Goal: Transaction & Acquisition: Purchase product/service

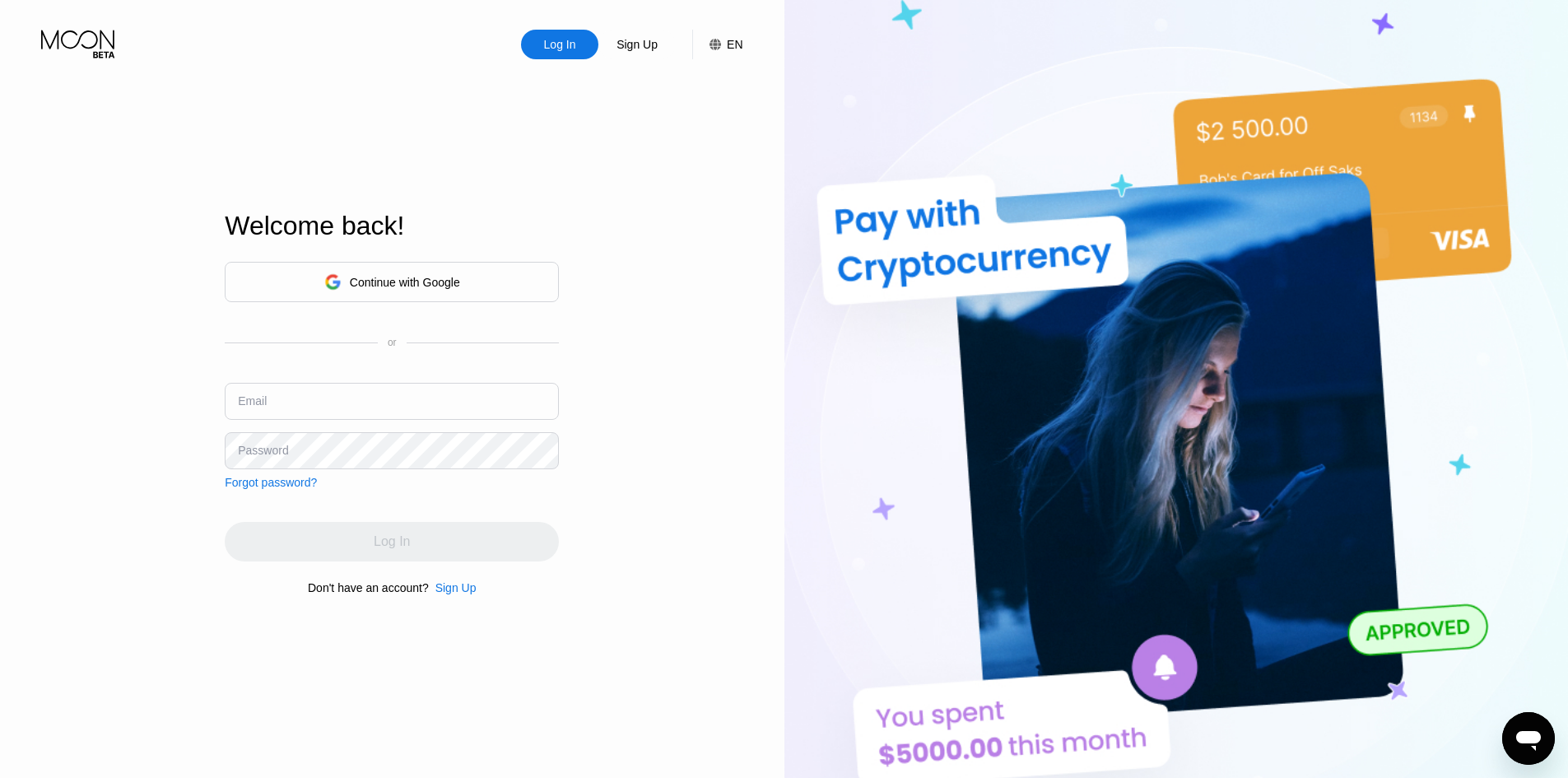
click at [452, 406] on input "text" at bounding box center [391, 402] width 334 height 37
type input "[EMAIL_ADDRESS][DOMAIN_NAME]"
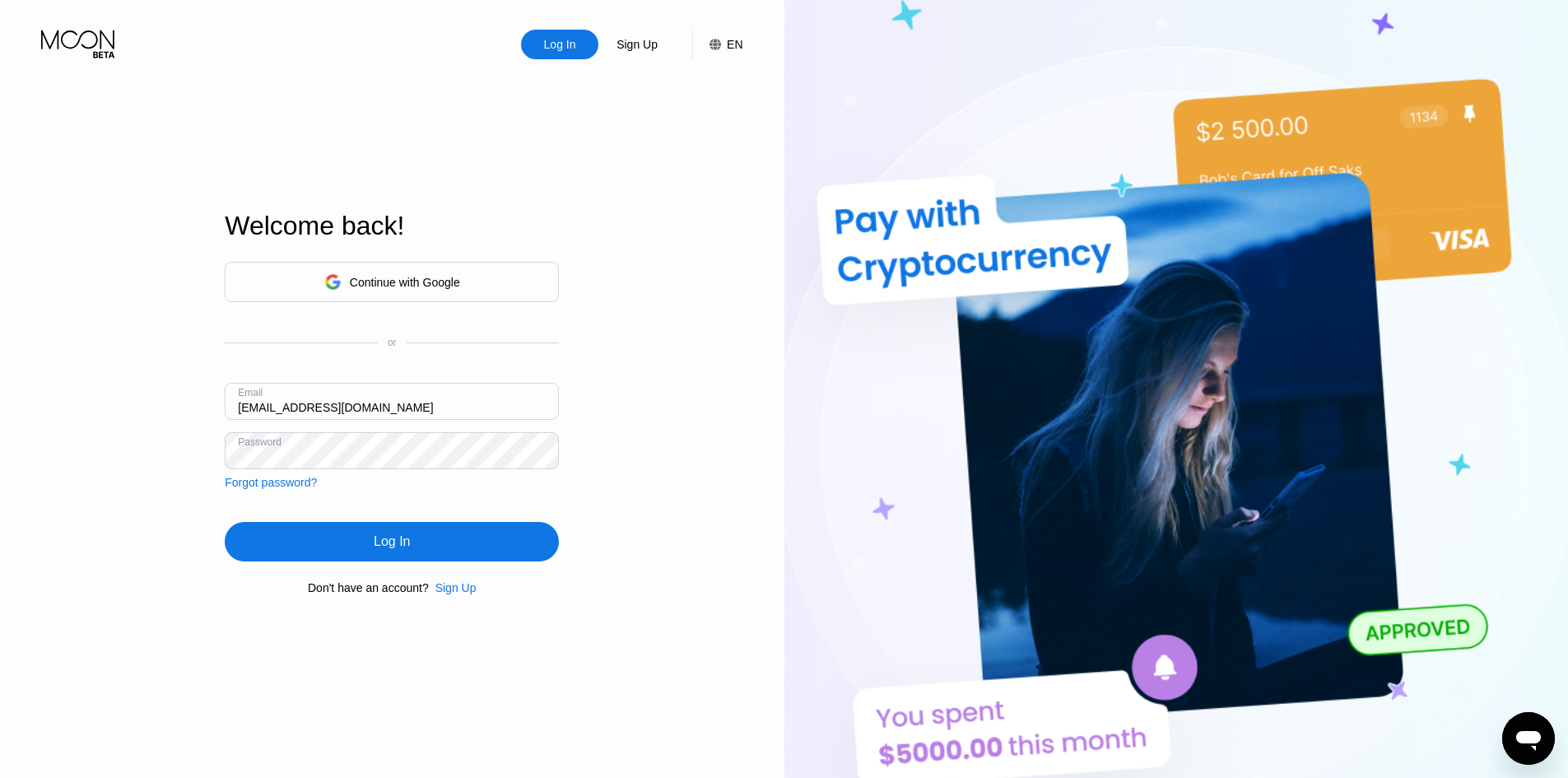
click at [419, 556] on div "Log In" at bounding box center [391, 542] width 334 height 39
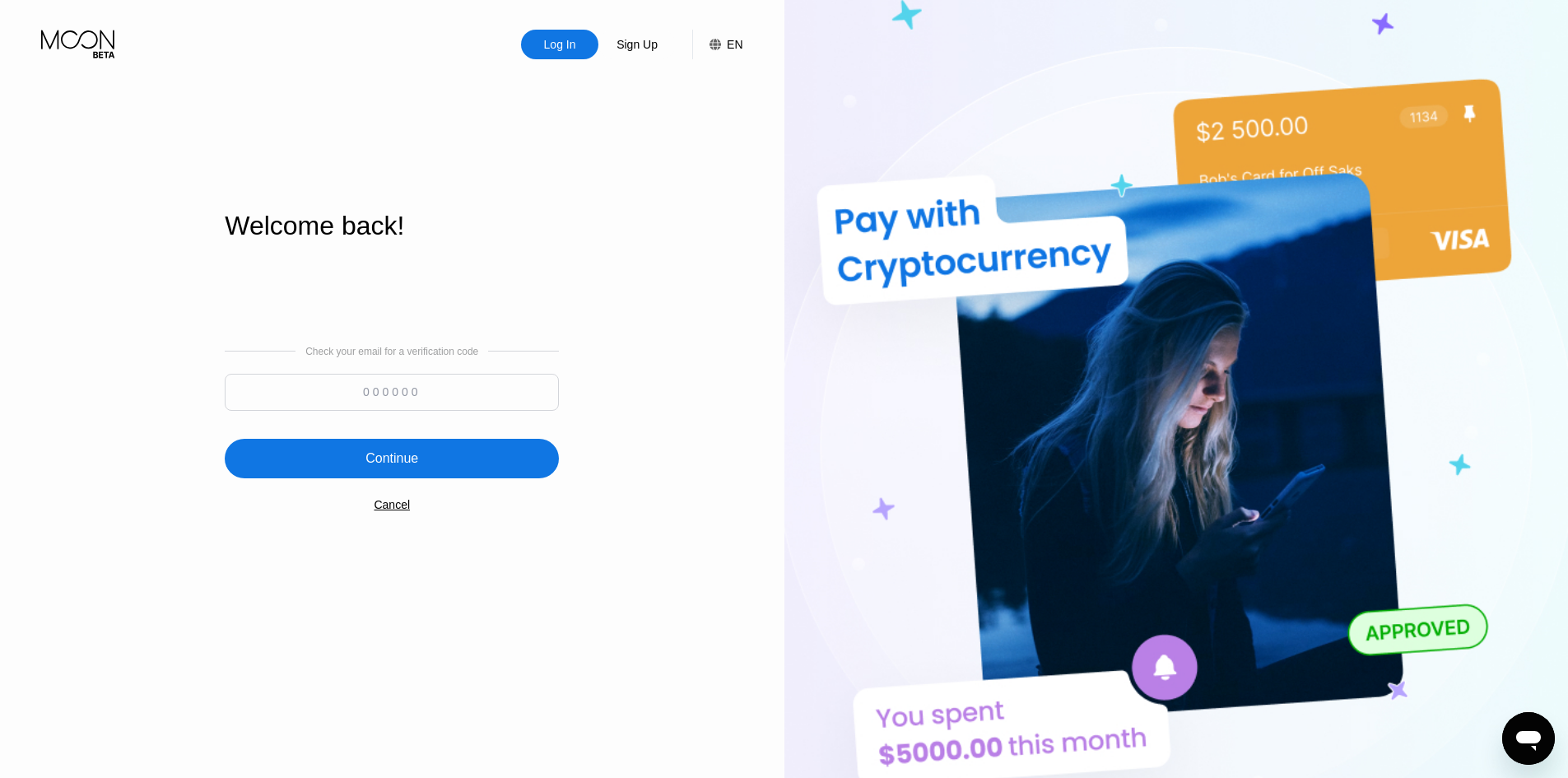
click at [436, 390] on input at bounding box center [391, 392] width 334 height 37
click at [406, 395] on input at bounding box center [391, 392] width 334 height 37
type input "587603"
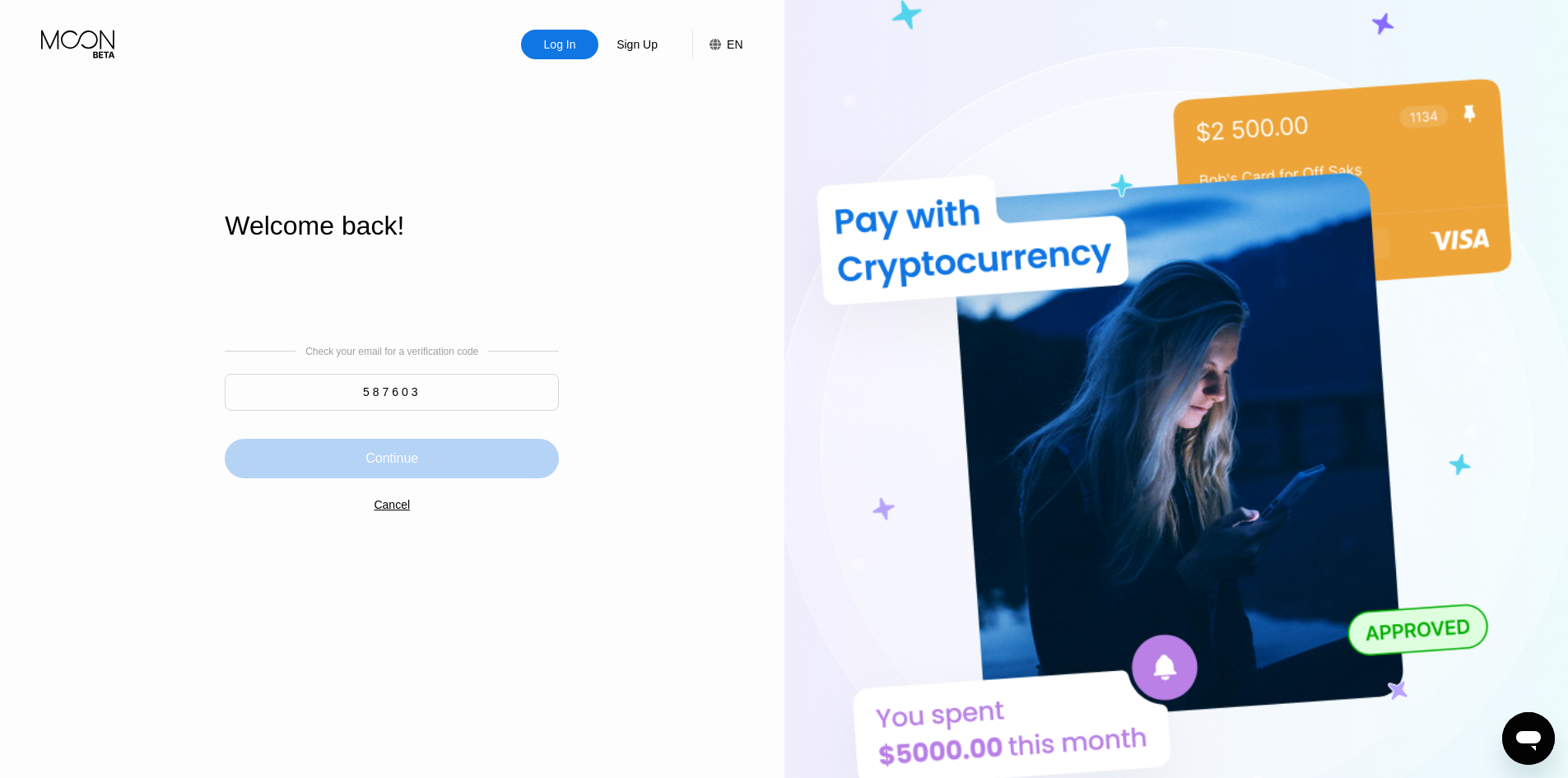
click at [433, 479] on div "Continue" at bounding box center [391, 458] width 334 height 39
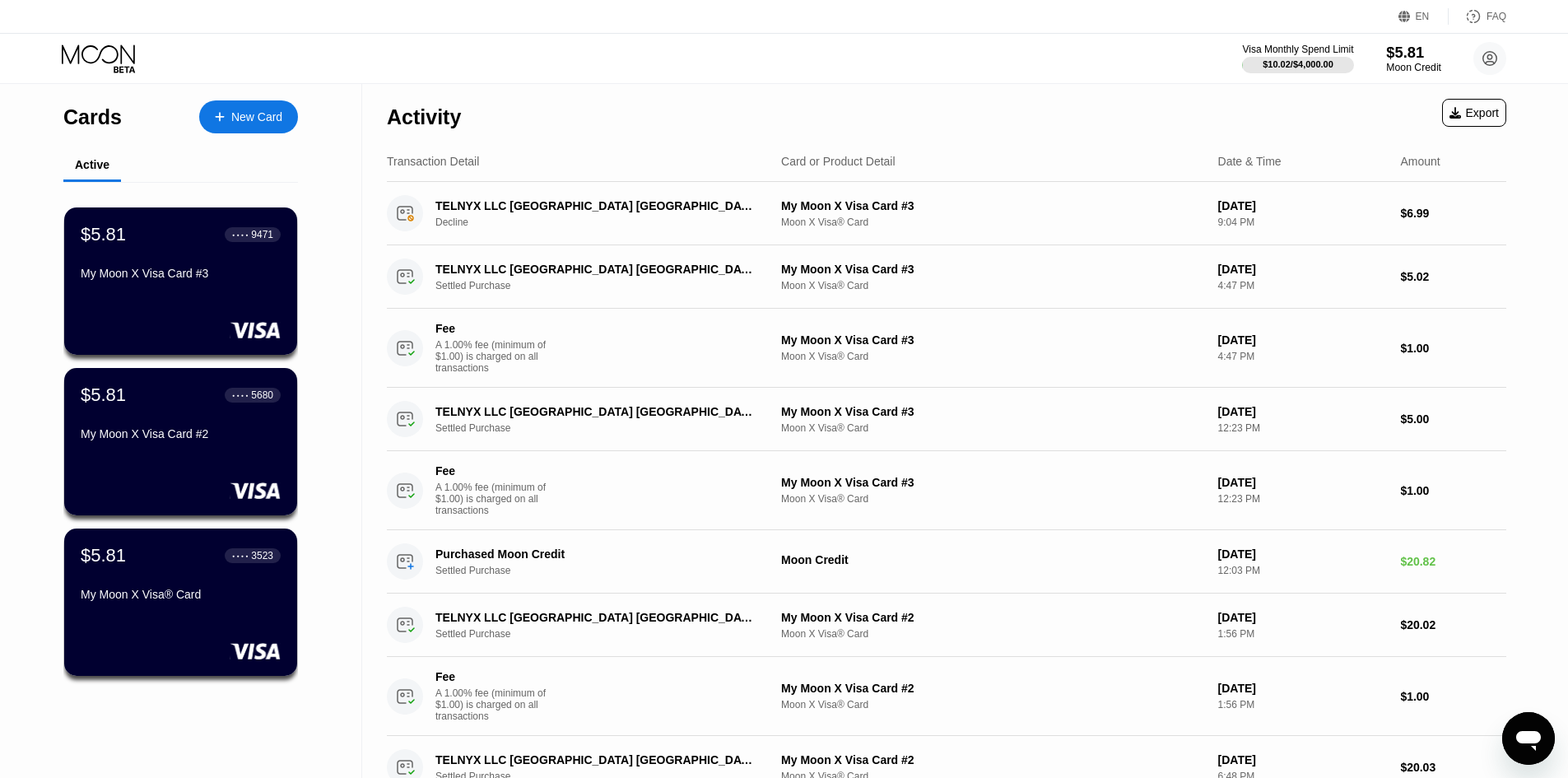
click at [1432, 48] on div "$5.81" at bounding box center [1414, 52] width 55 height 18
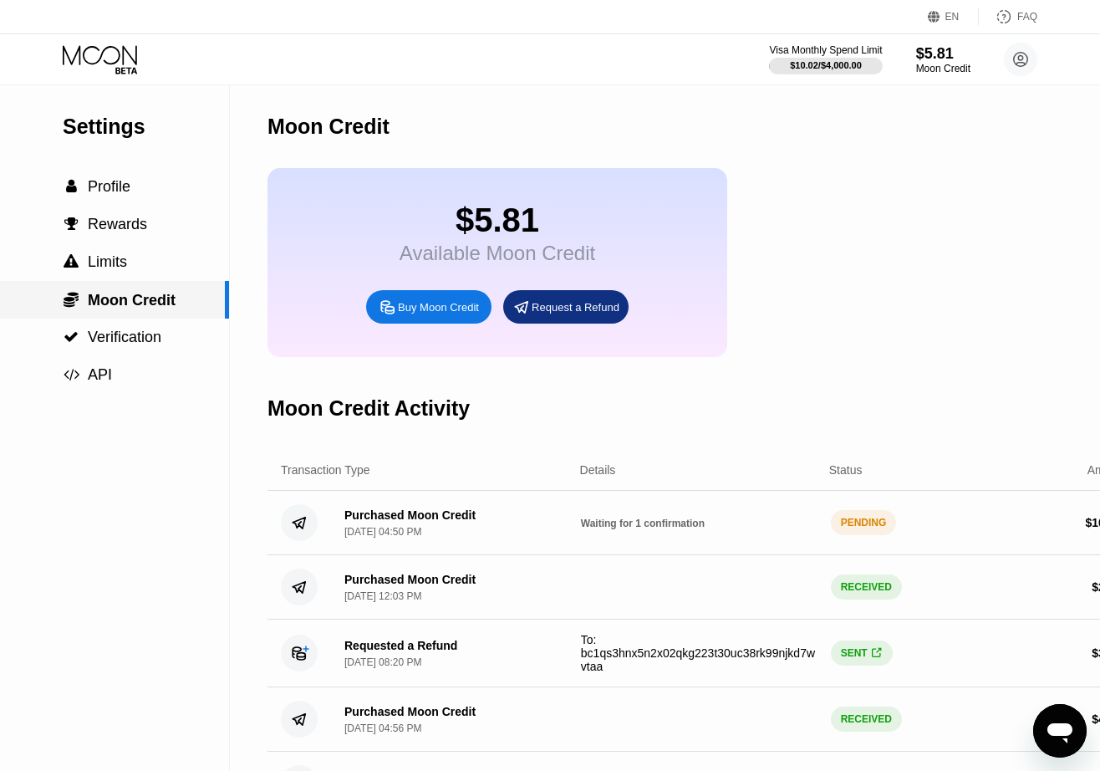
click at [130, 293] on div " Moon Credit" at bounding box center [114, 300] width 229 height 38
click at [110, 183] on span "Profile" at bounding box center [109, 186] width 43 height 17
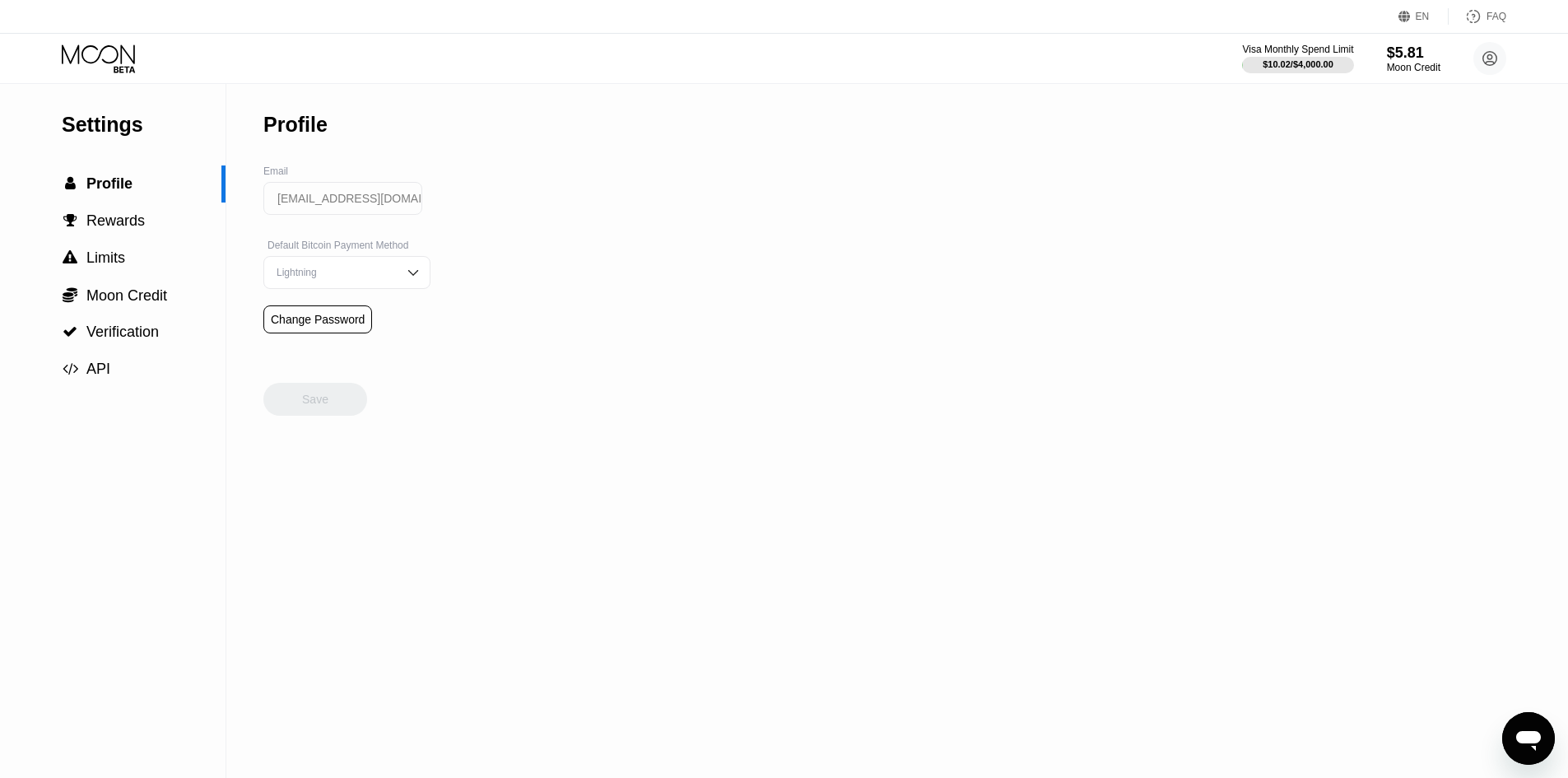
click at [110, 68] on icon at bounding box center [100, 58] width 77 height 29
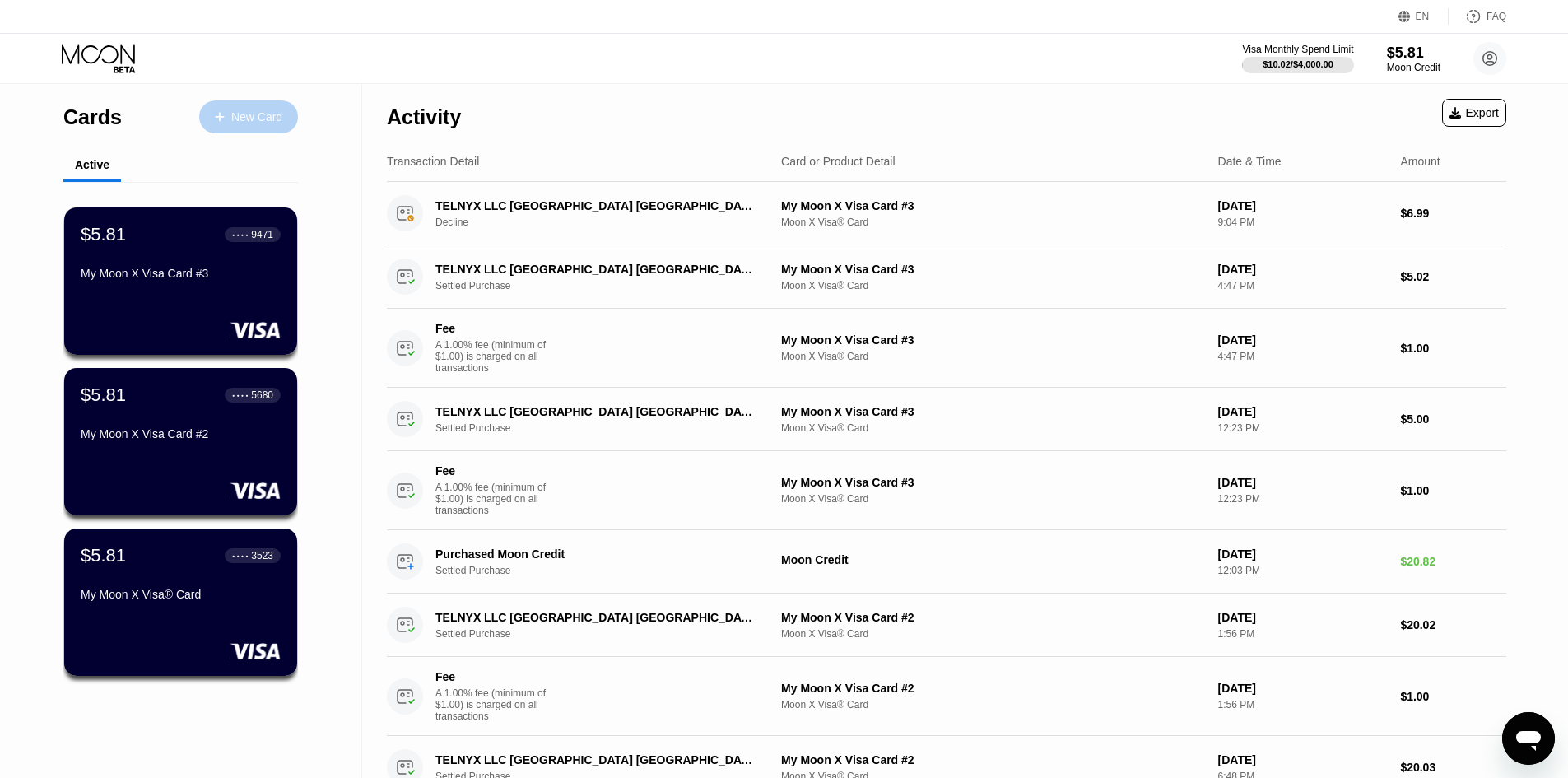
click at [250, 107] on div "New Card" at bounding box center [248, 116] width 98 height 32
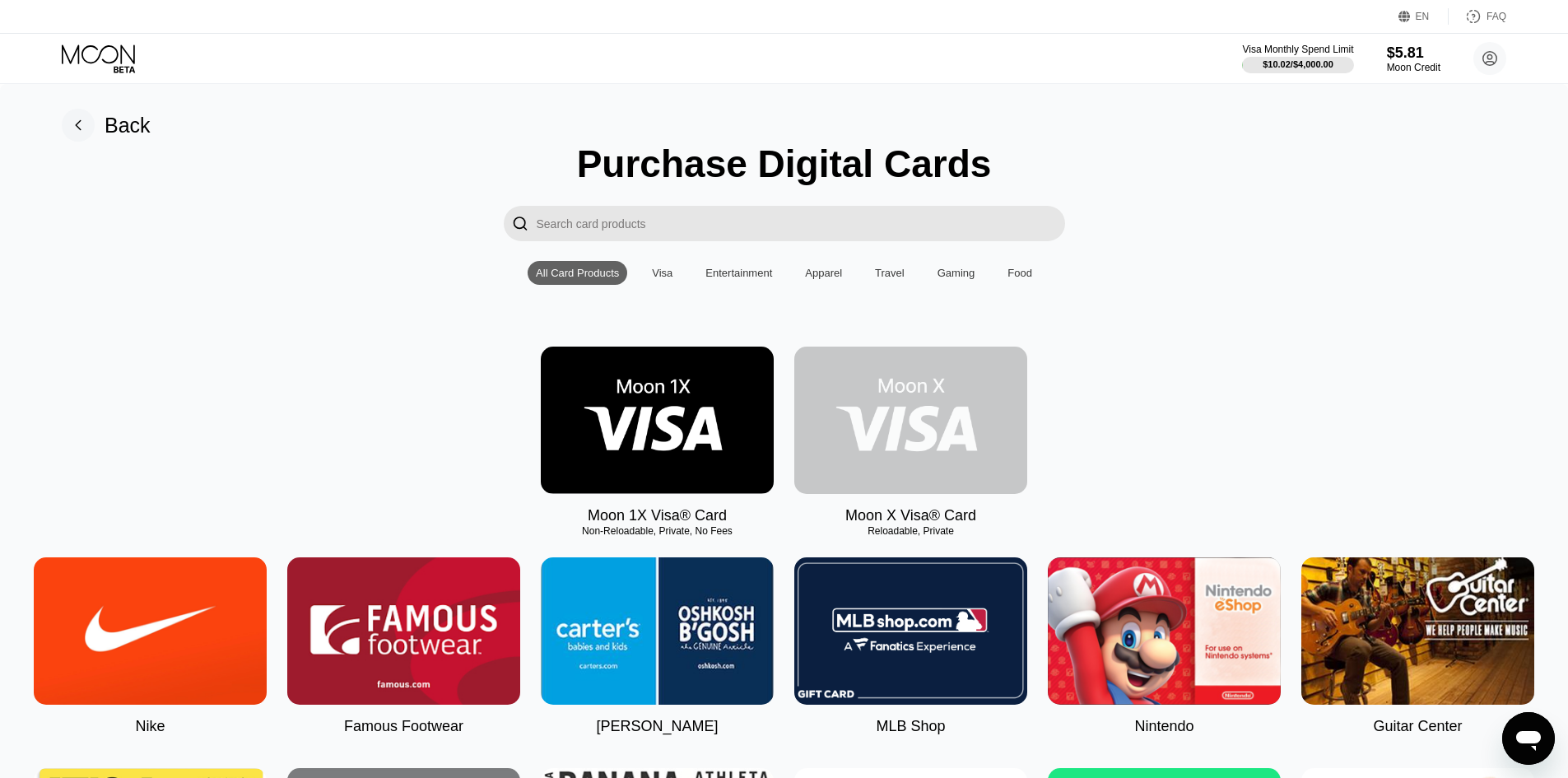
click at [910, 439] on img at bounding box center [911, 421] width 233 height 148
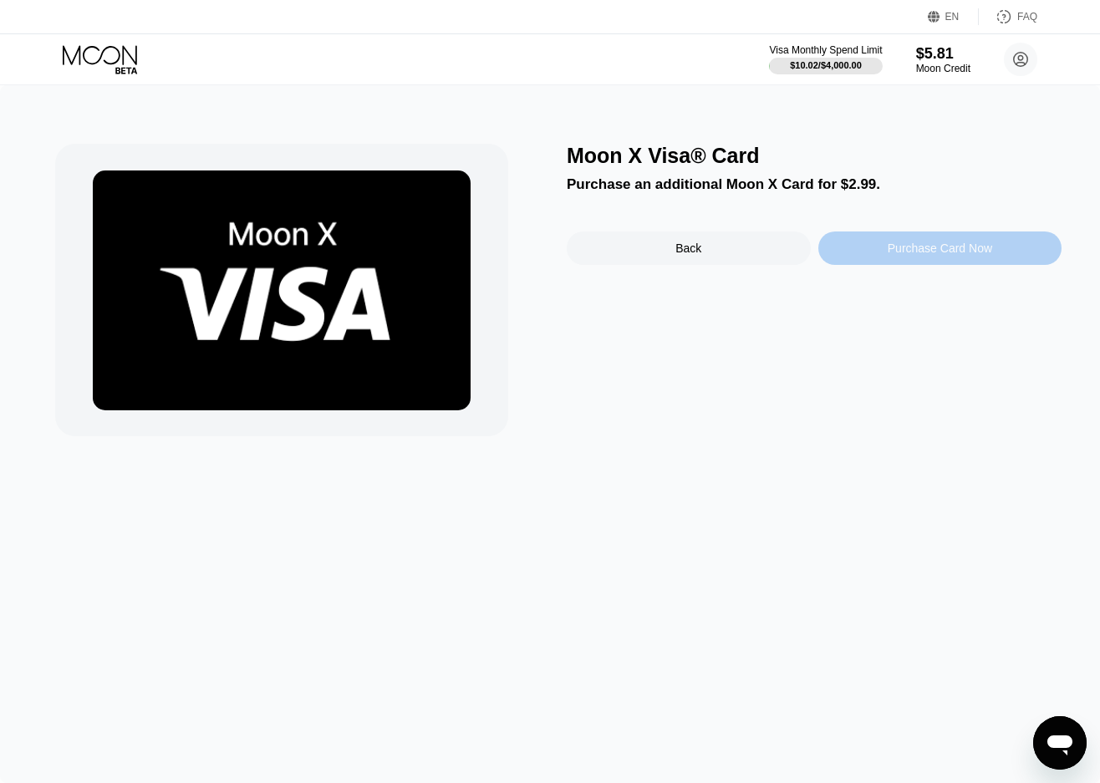
click at [929, 255] on div "Purchase Card Now" at bounding box center [940, 248] width 104 height 13
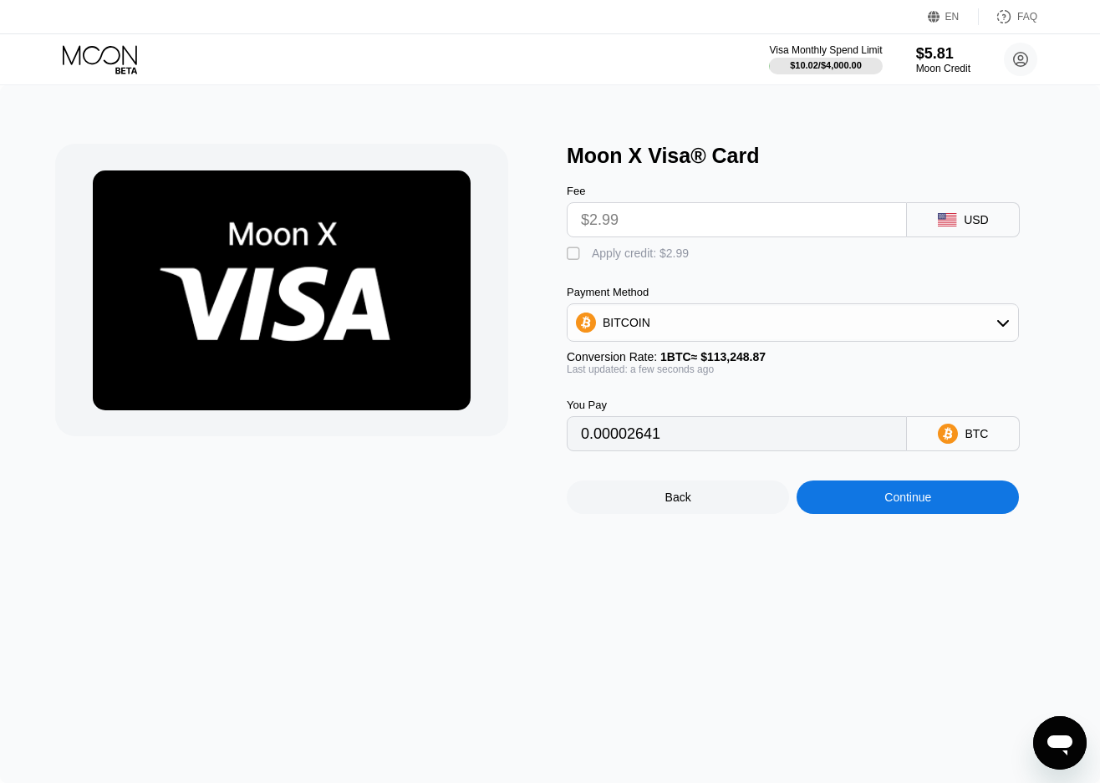
click at [572, 260] on div "" at bounding box center [575, 254] width 17 height 17
type input "0"
click at [892, 503] on div "Continue" at bounding box center [907, 497] width 47 height 13
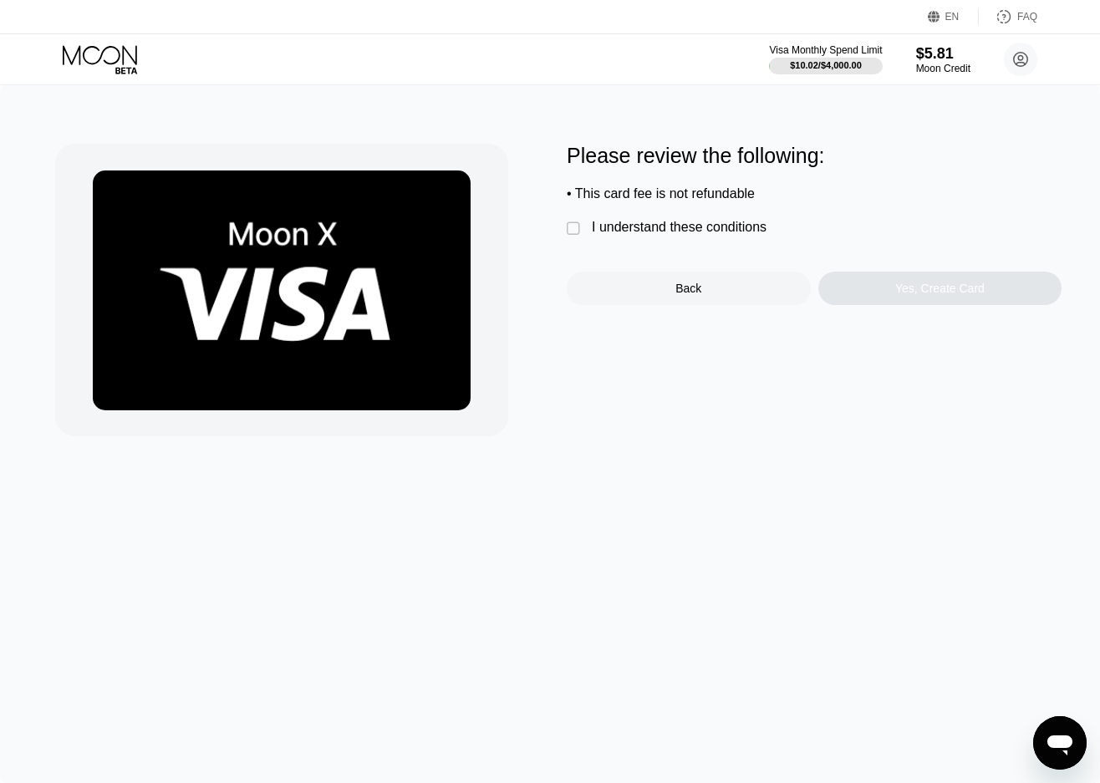
click at [575, 235] on div "" at bounding box center [575, 229] width 17 height 17
click at [896, 294] on div "Yes, Create Card" at bounding box center [940, 288] width 244 height 33
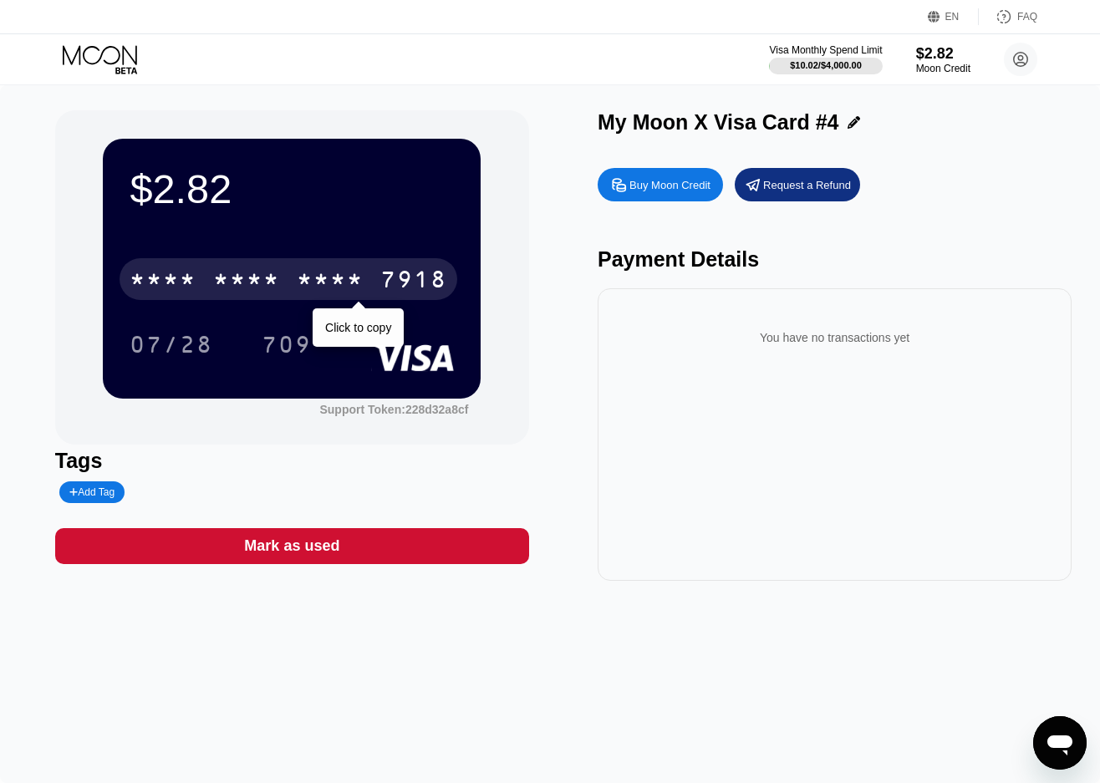
click at [415, 277] on div "7918" at bounding box center [413, 281] width 67 height 27
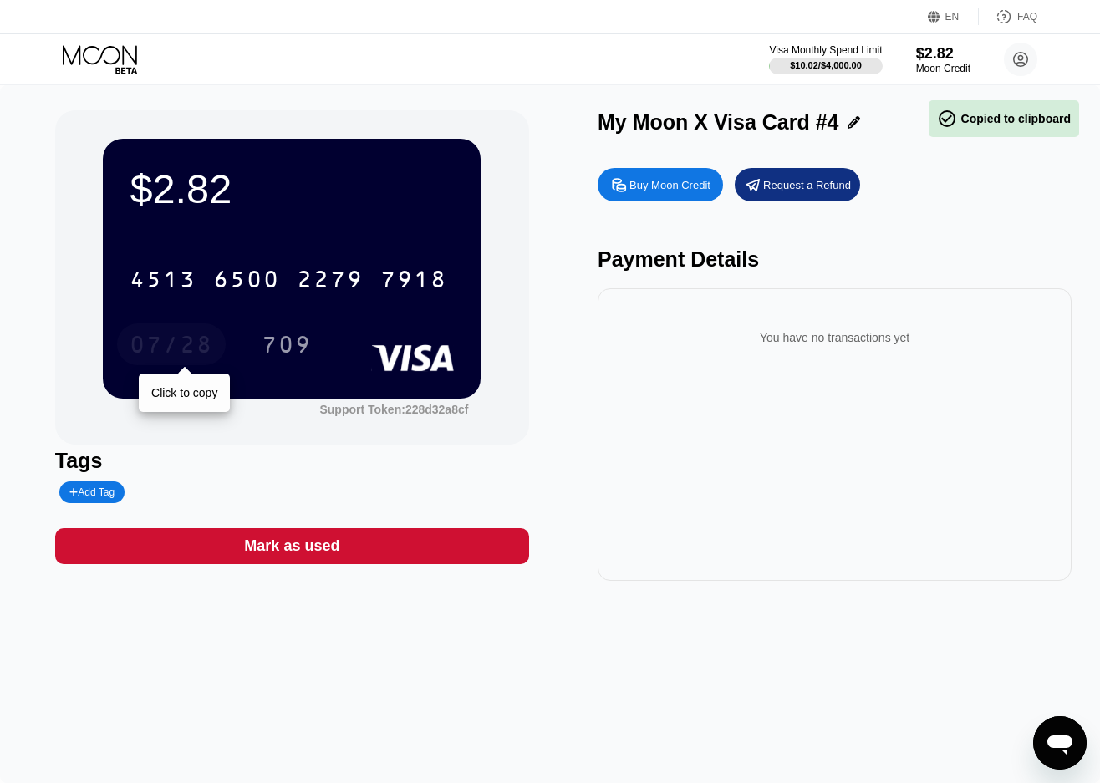
click at [186, 333] on div "07/28" at bounding box center [171, 344] width 109 height 42
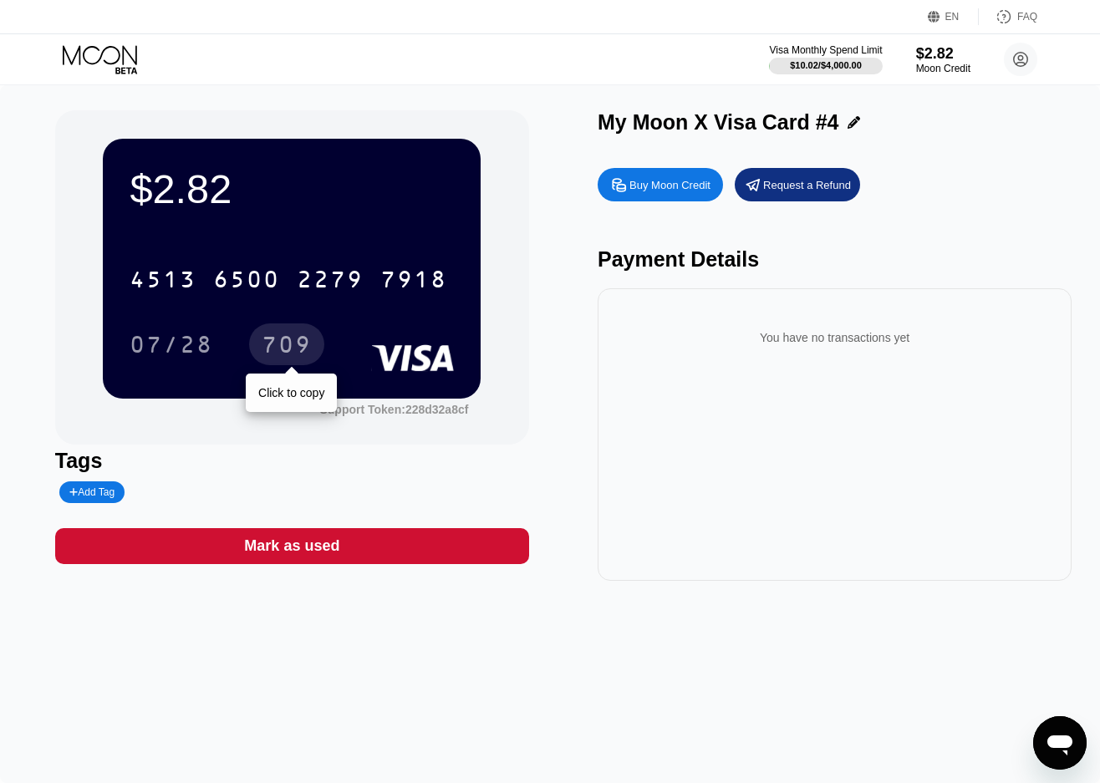
drag, startPoint x: 288, startPoint y: 340, endPoint x: 723, endPoint y: 243, distance: 446.1
click at [288, 340] on div "709" at bounding box center [287, 346] width 50 height 27
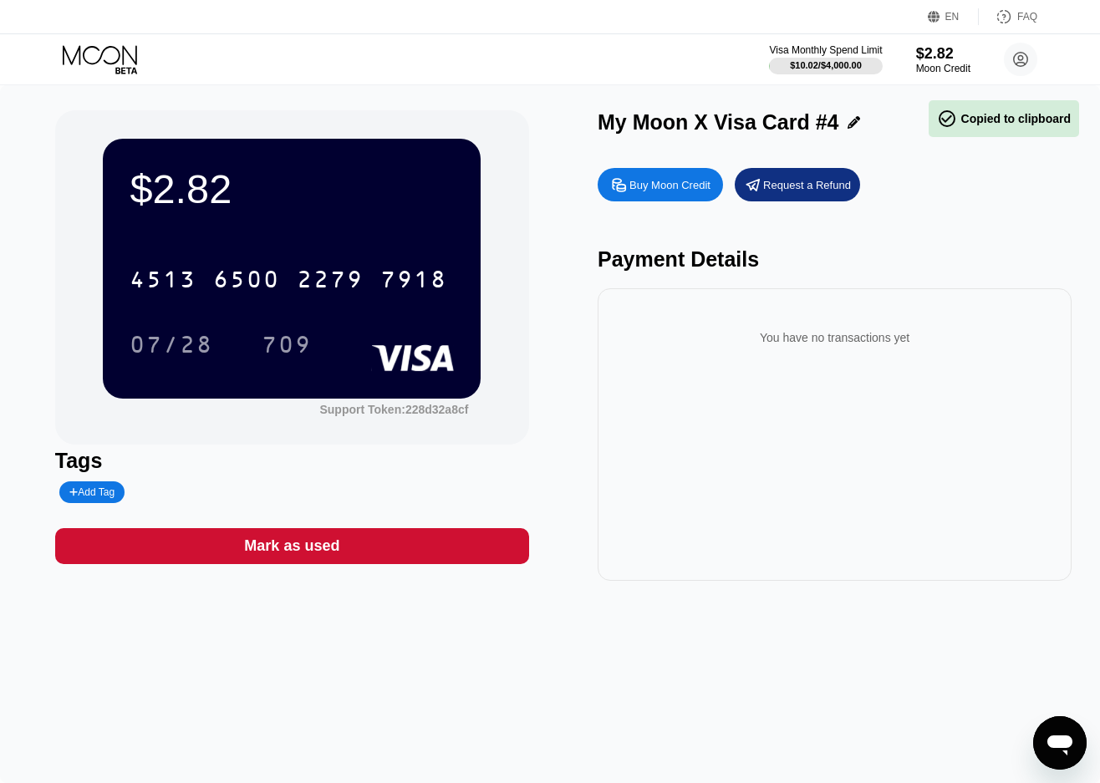
click at [94, 49] on icon at bounding box center [102, 59] width 78 height 29
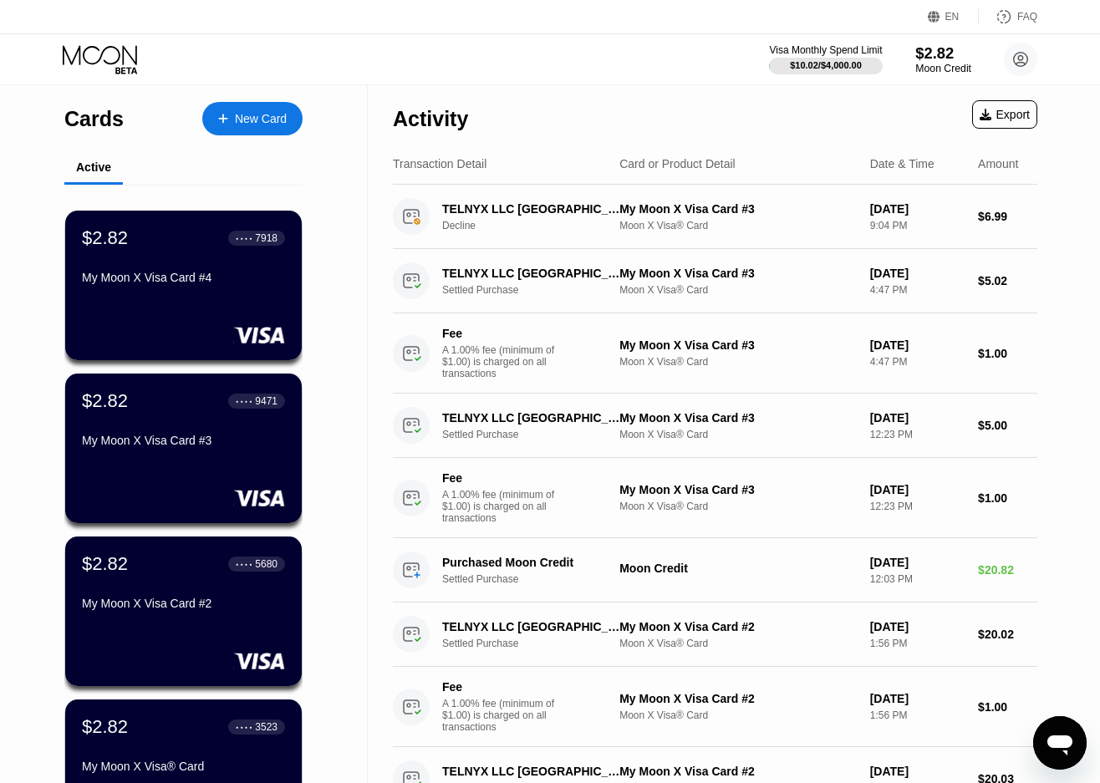
click at [948, 56] on div "$2.82" at bounding box center [943, 53] width 56 height 18
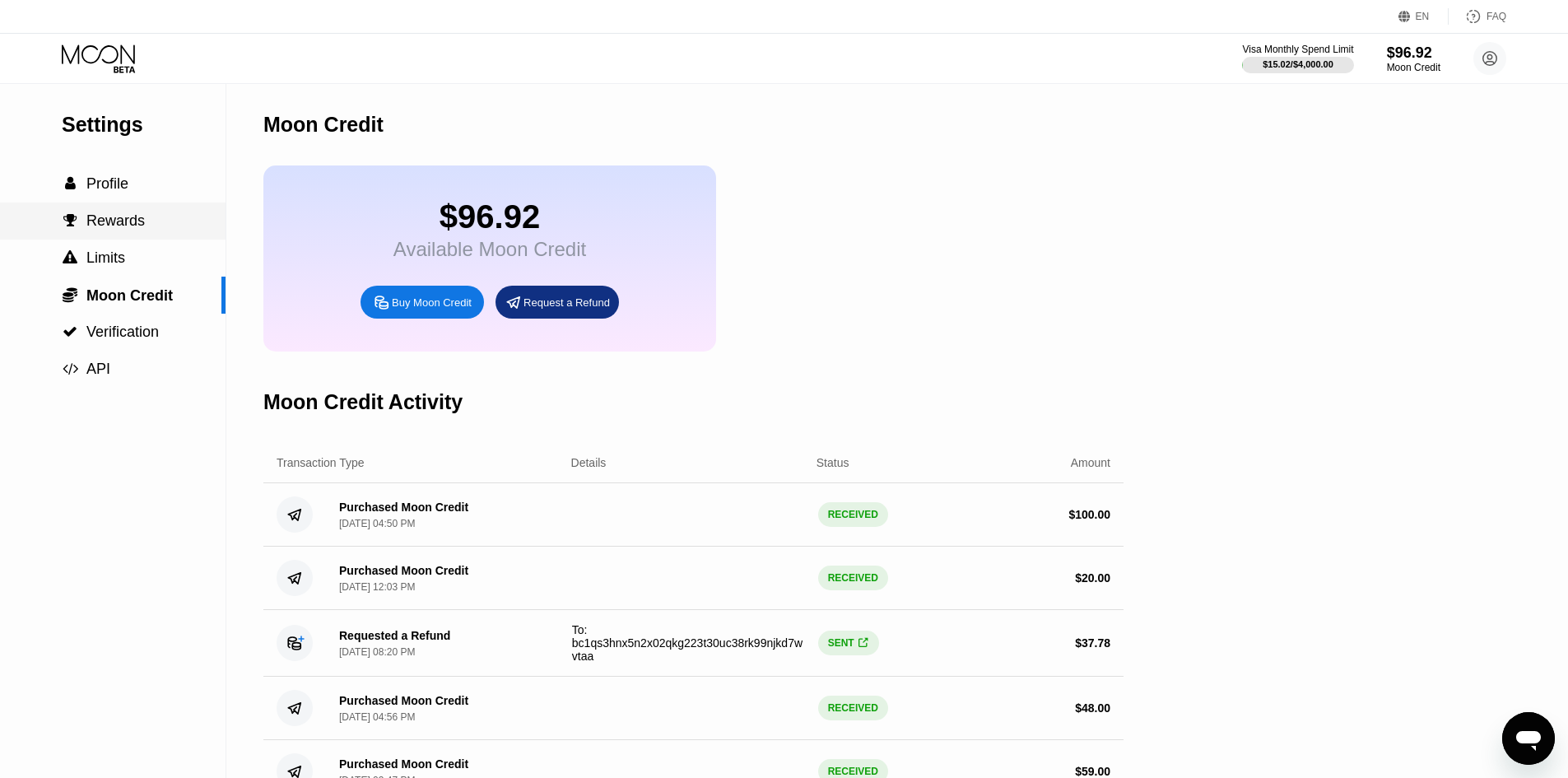
click at [113, 228] on span "Rewards" at bounding box center [115, 221] width 58 height 17
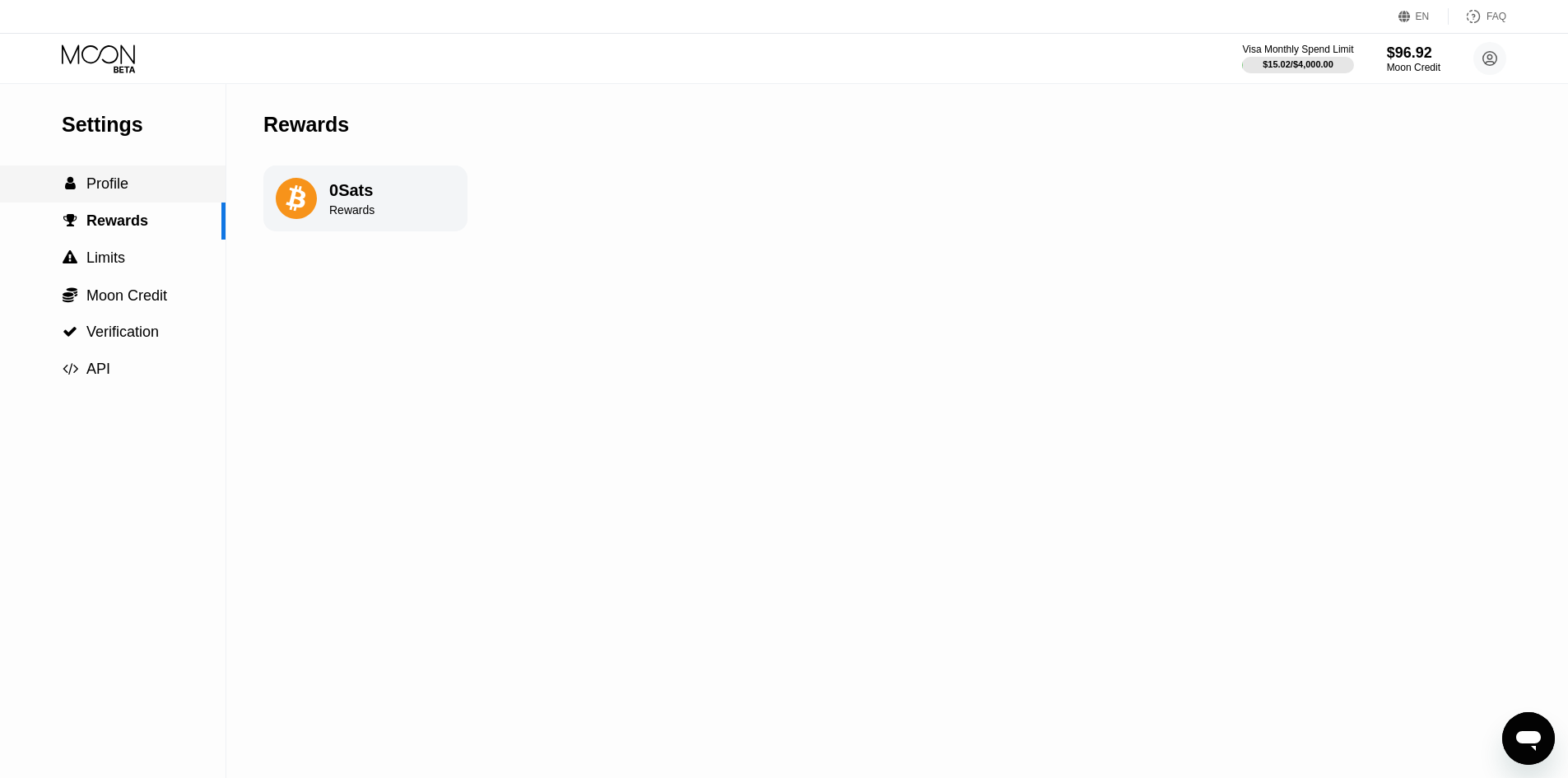
click at [128, 188] on div " Profile" at bounding box center [112, 184] width 226 height 18
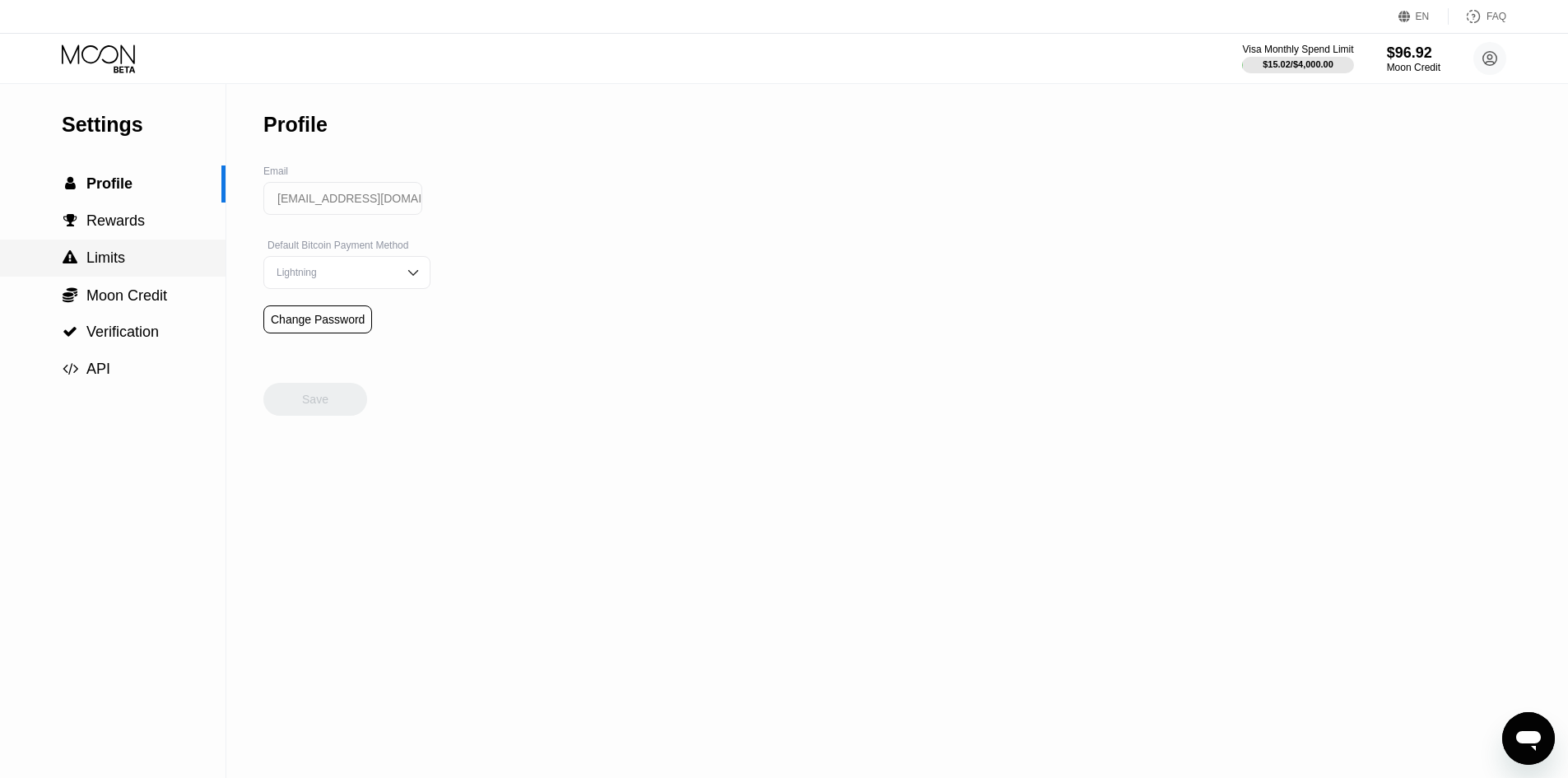
click at [130, 258] on div " Limits" at bounding box center [112, 258] width 226 height 18
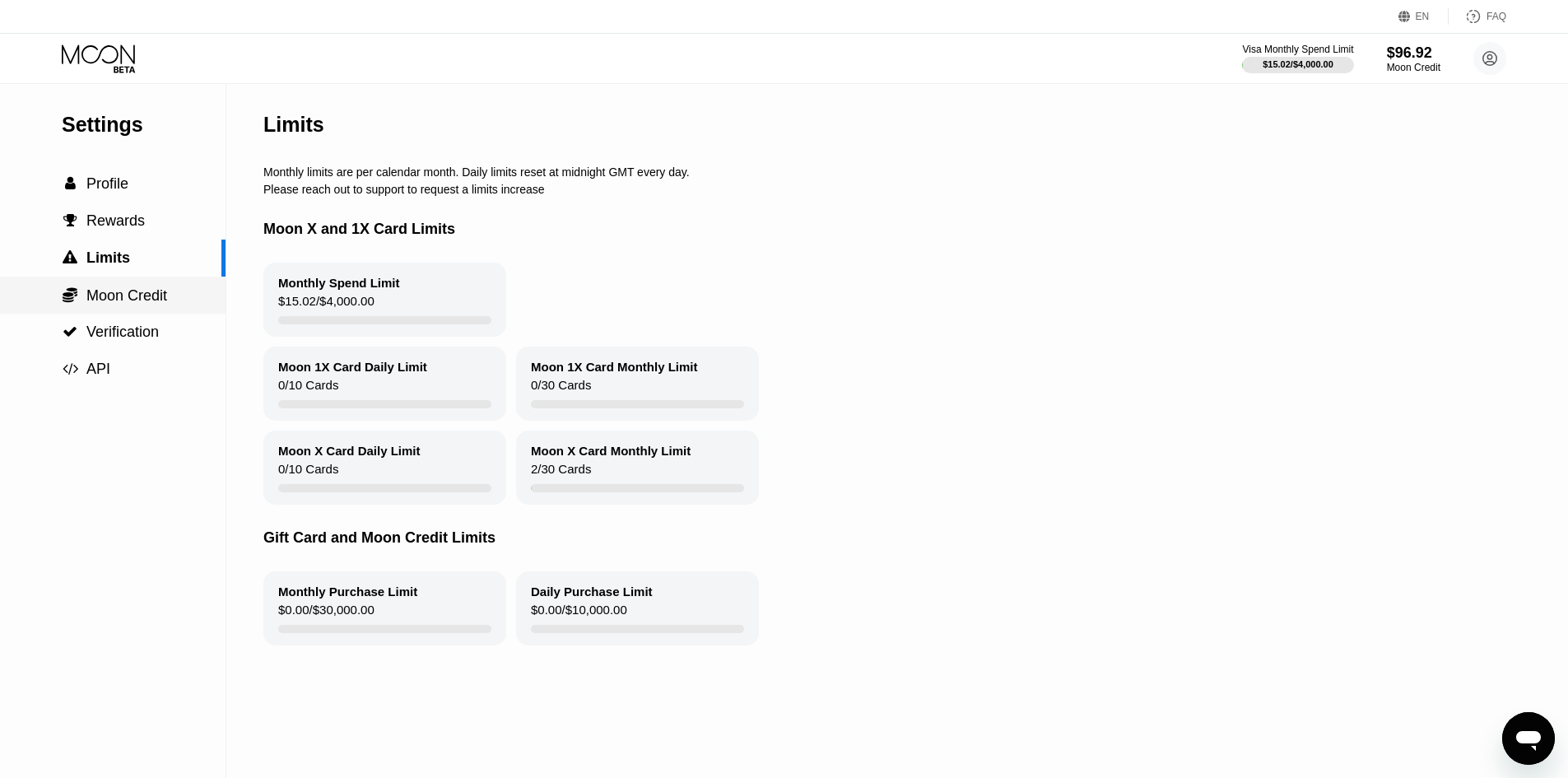
click at [128, 303] on span "Moon Credit" at bounding box center [127, 295] width 81 height 17
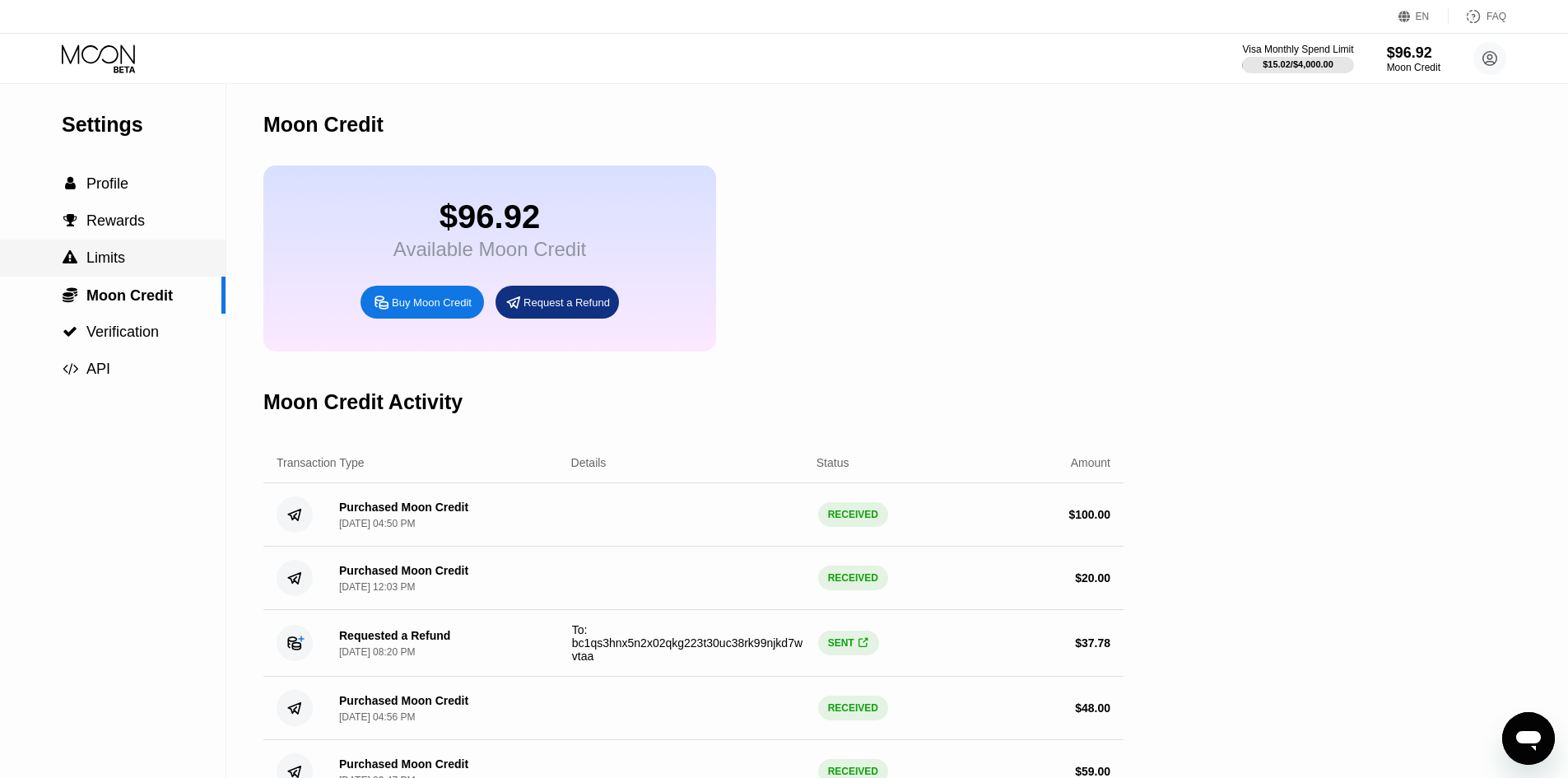
click at [127, 264] on div " Limits" at bounding box center [112, 258] width 226 height 18
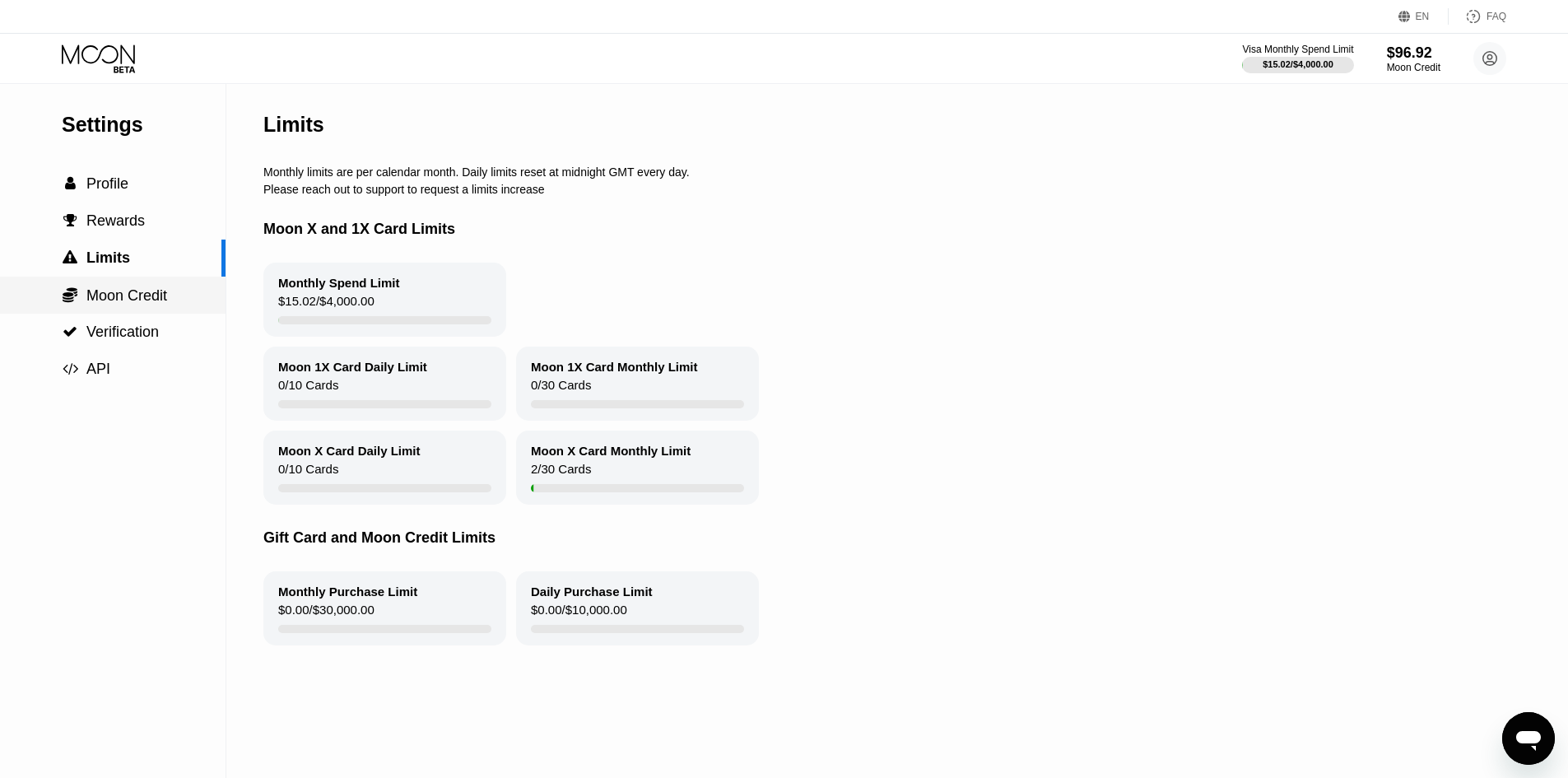
click at [126, 293] on span "Moon Credit" at bounding box center [127, 295] width 81 height 17
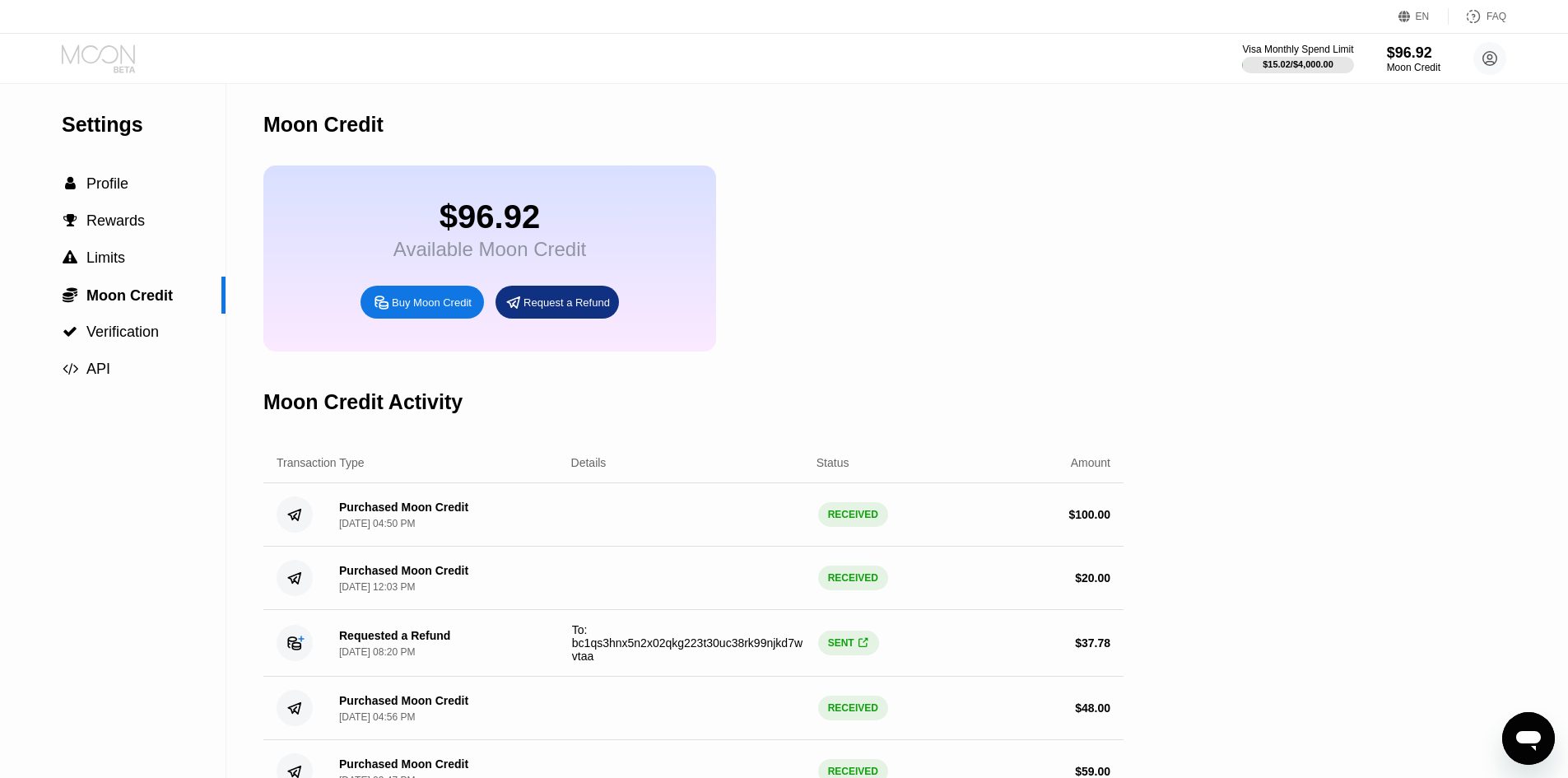
click at [121, 52] on icon at bounding box center [98, 53] width 73 height 19
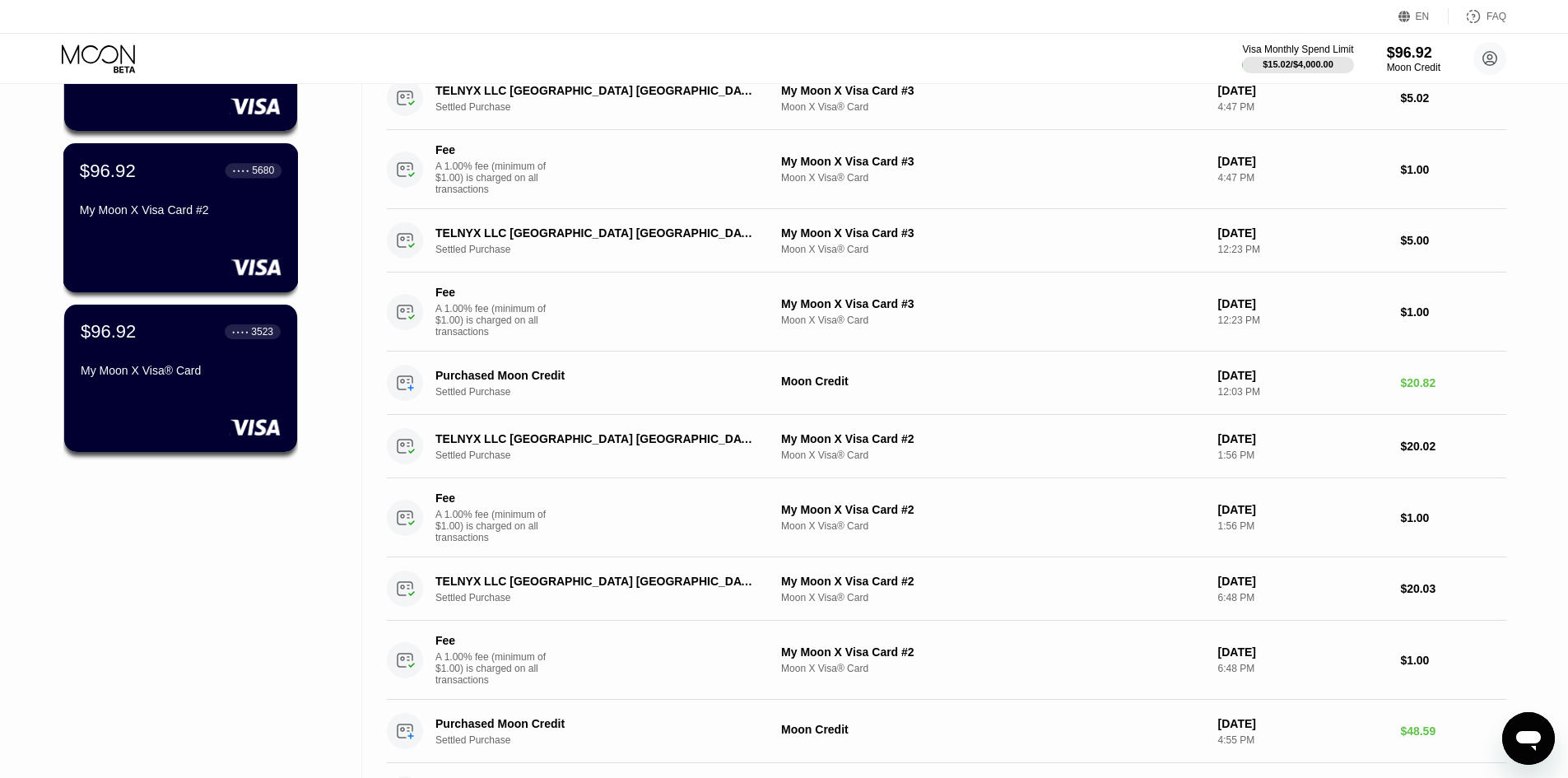
scroll to position [412, 0]
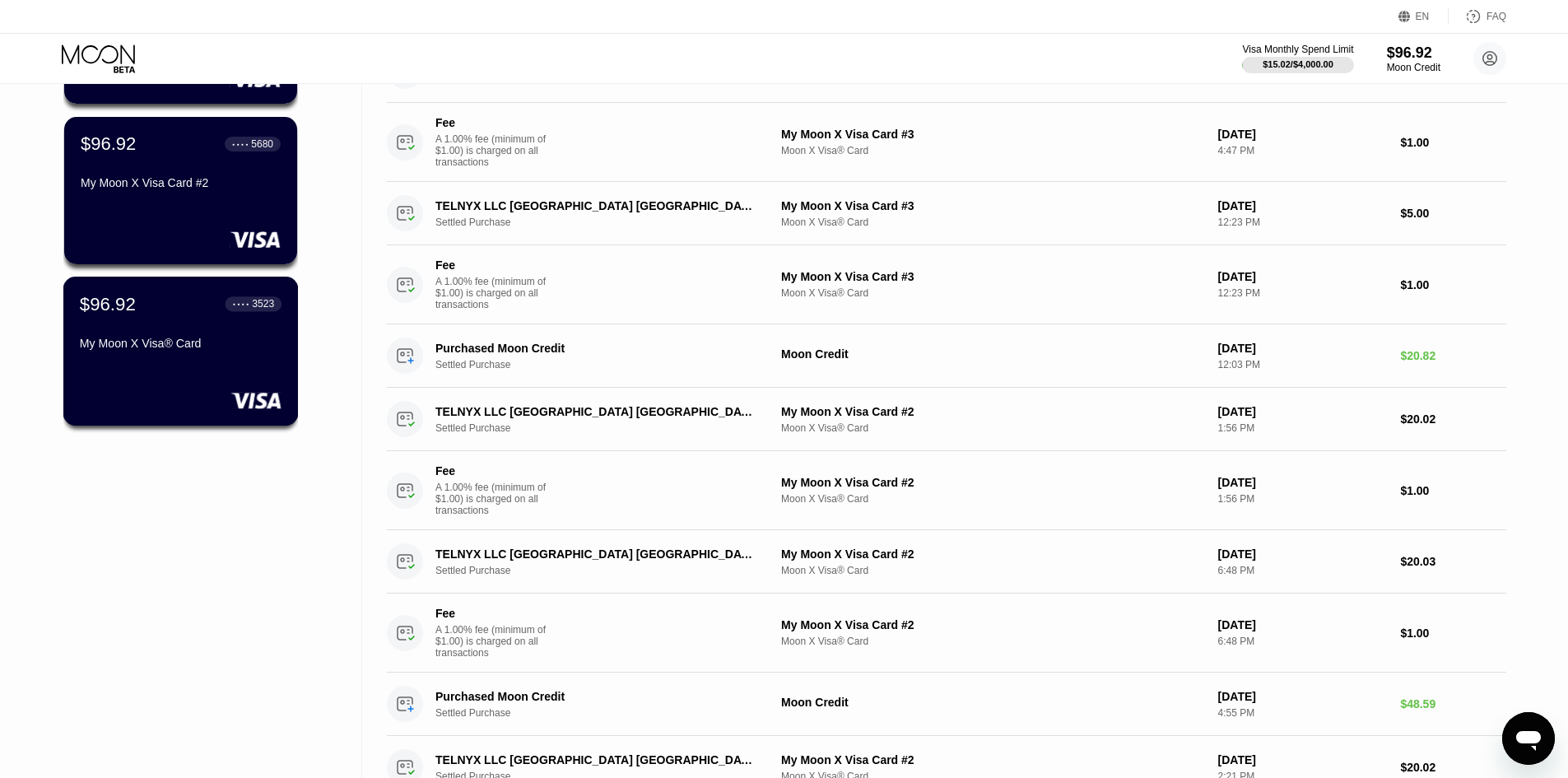
click at [218, 350] on div "My Moon X Visa® Card" at bounding box center [180, 343] width 202 height 13
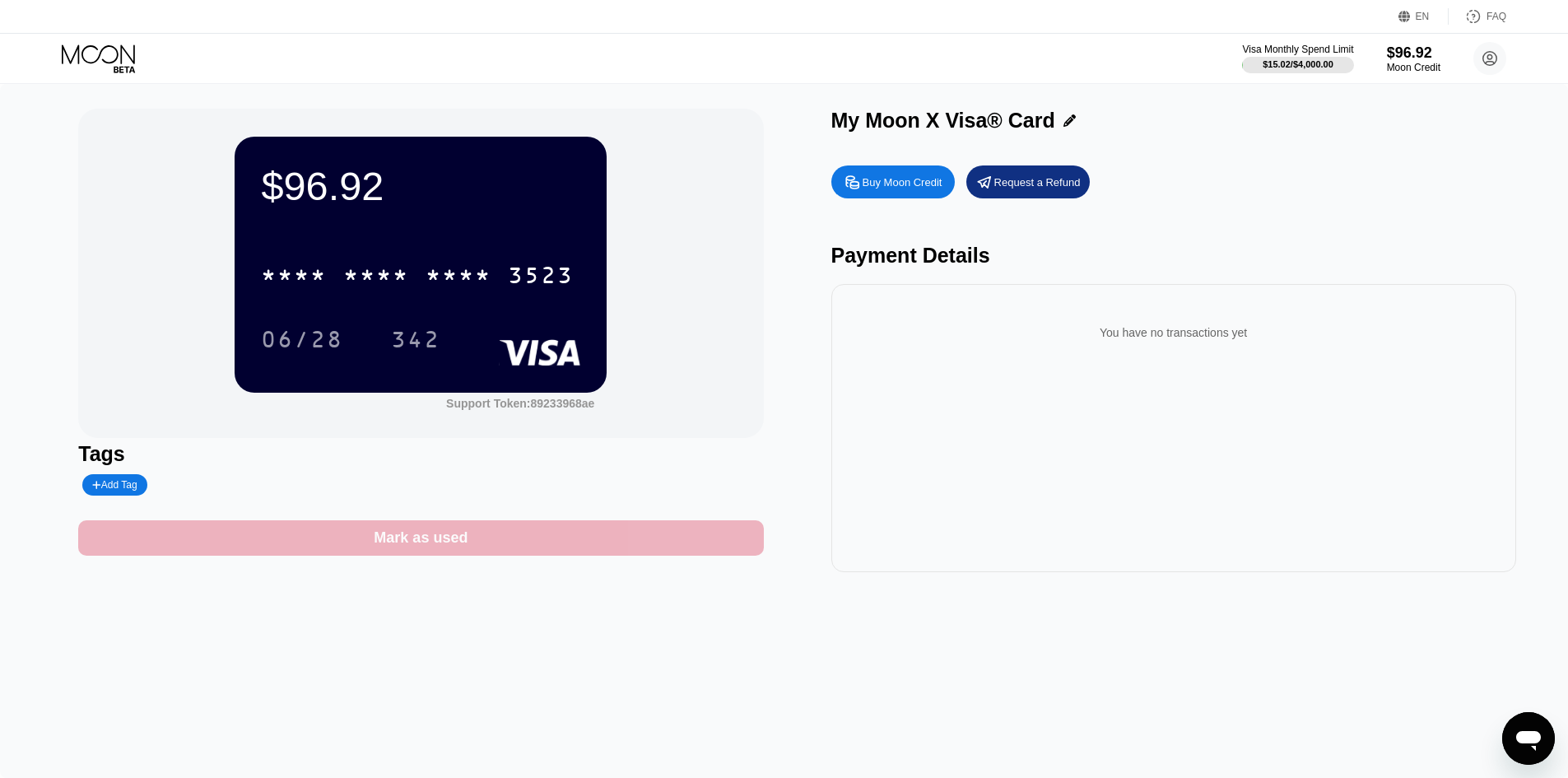
click at [452, 544] on div "Mark as used" at bounding box center [420, 538] width 94 height 19
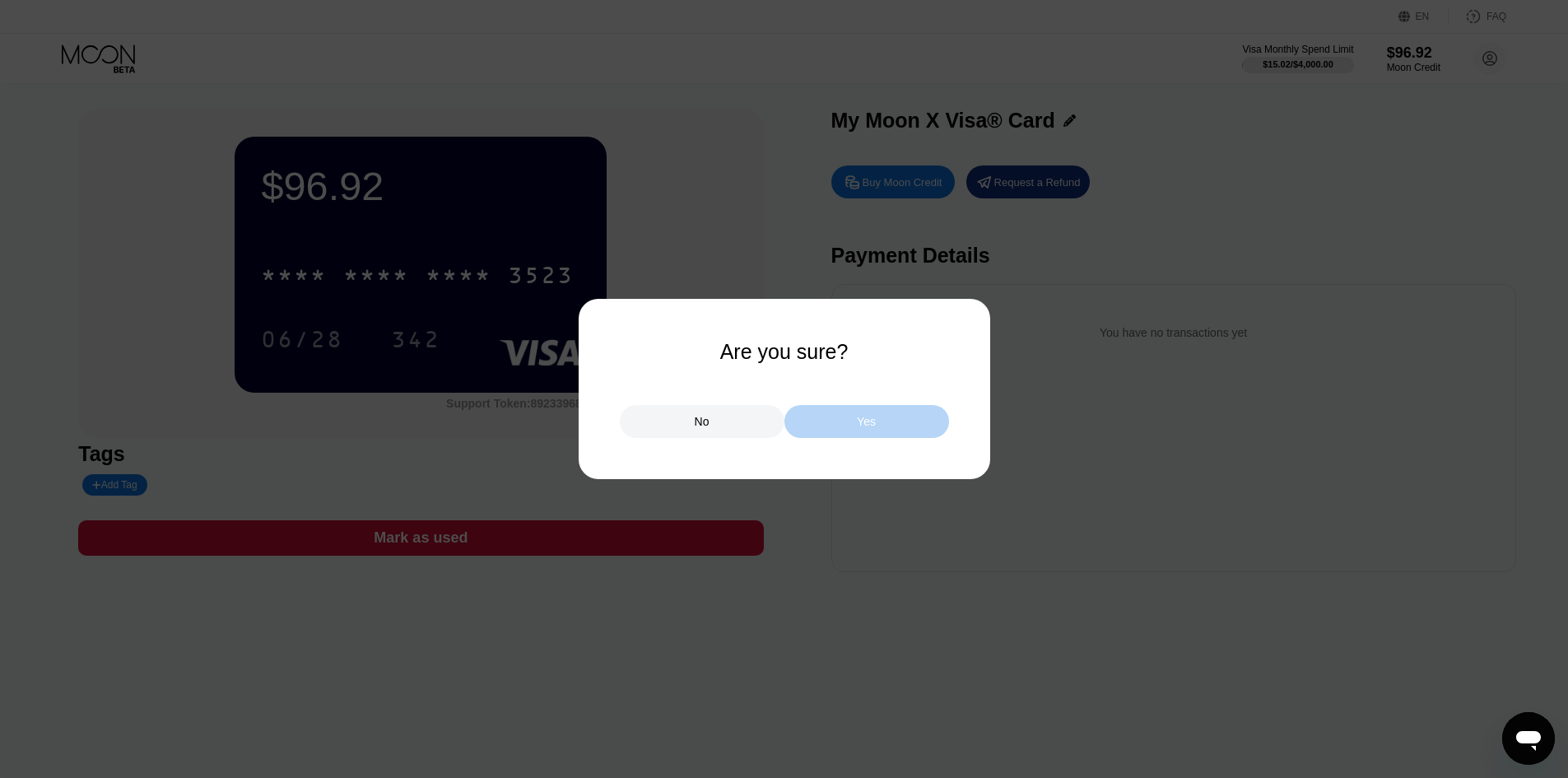
click at [834, 415] on div "Yes" at bounding box center [867, 421] width 164 height 32
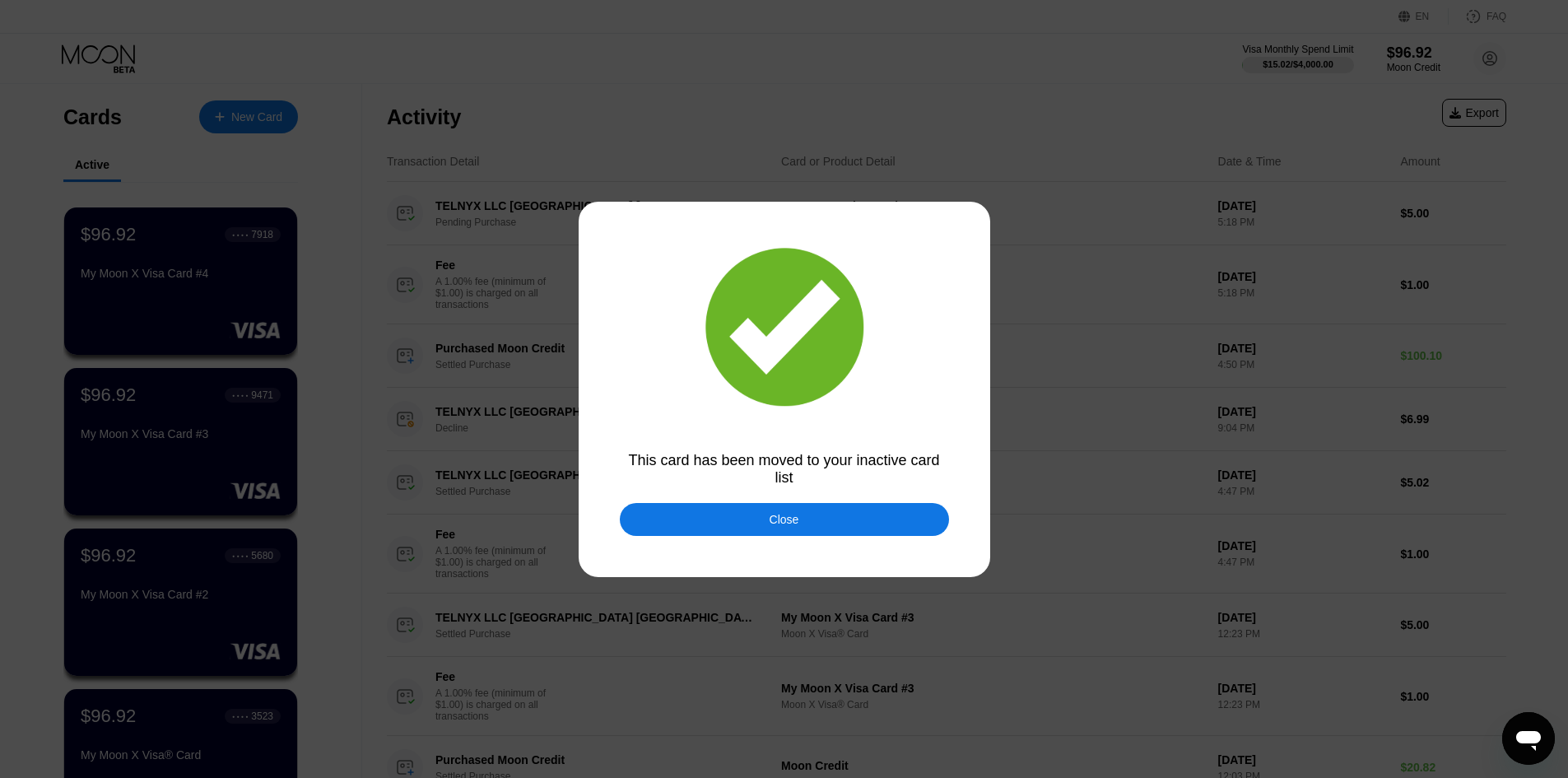
click at [732, 520] on div "Close" at bounding box center [784, 519] width 329 height 32
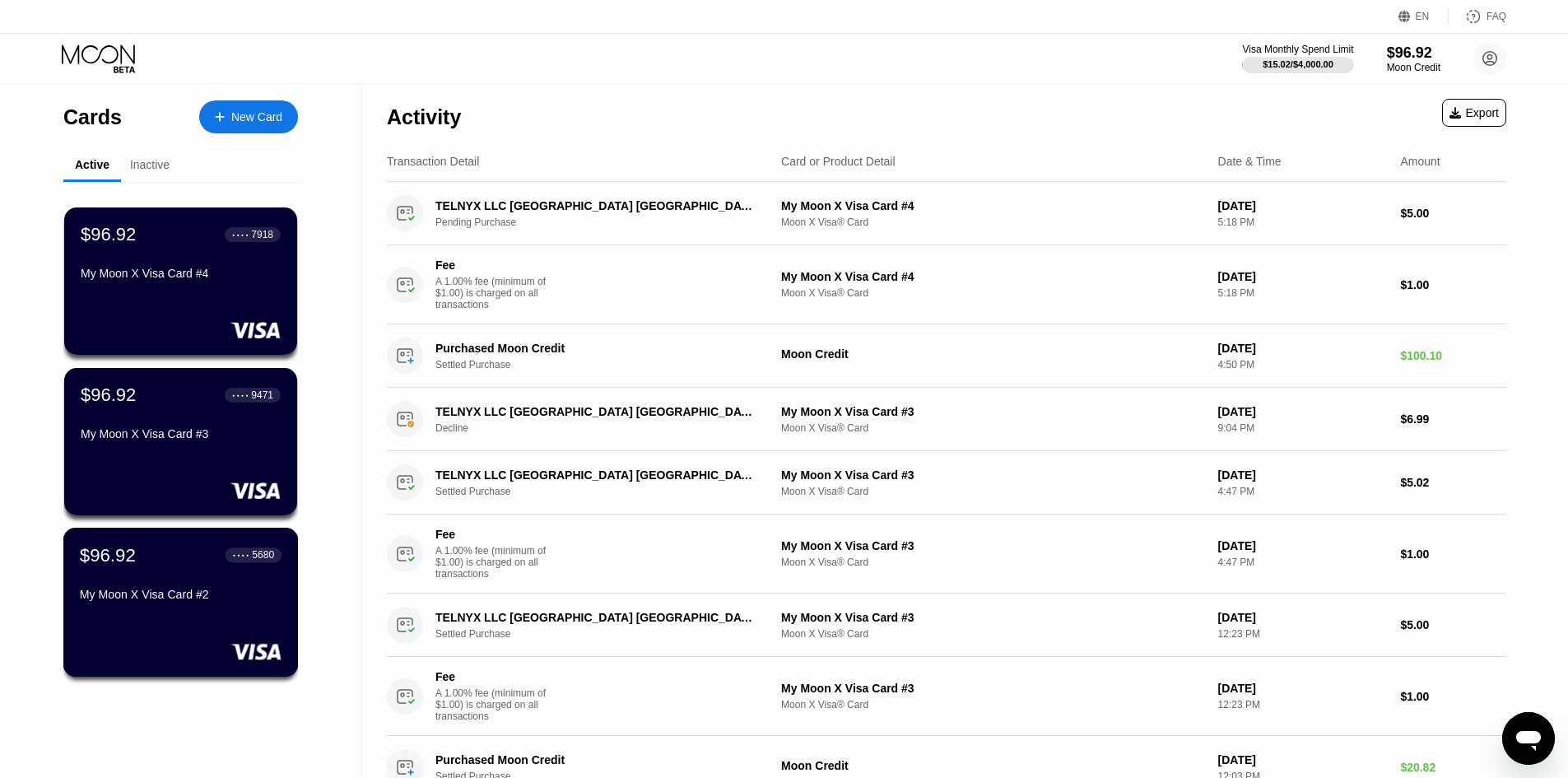
click at [193, 578] on div "$96.92 ● ● ● ● 5680 My Moon X Visa Card #2" at bounding box center [180, 575] width 202 height 63
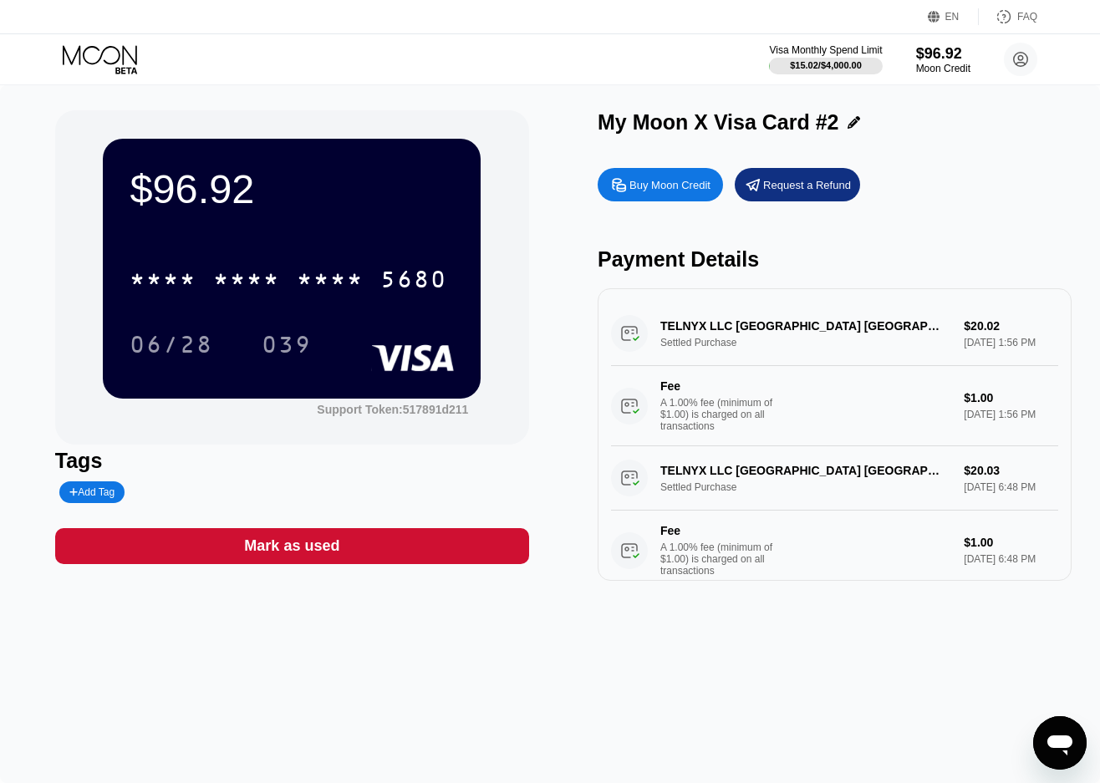
click at [117, 62] on icon at bounding box center [102, 59] width 78 height 29
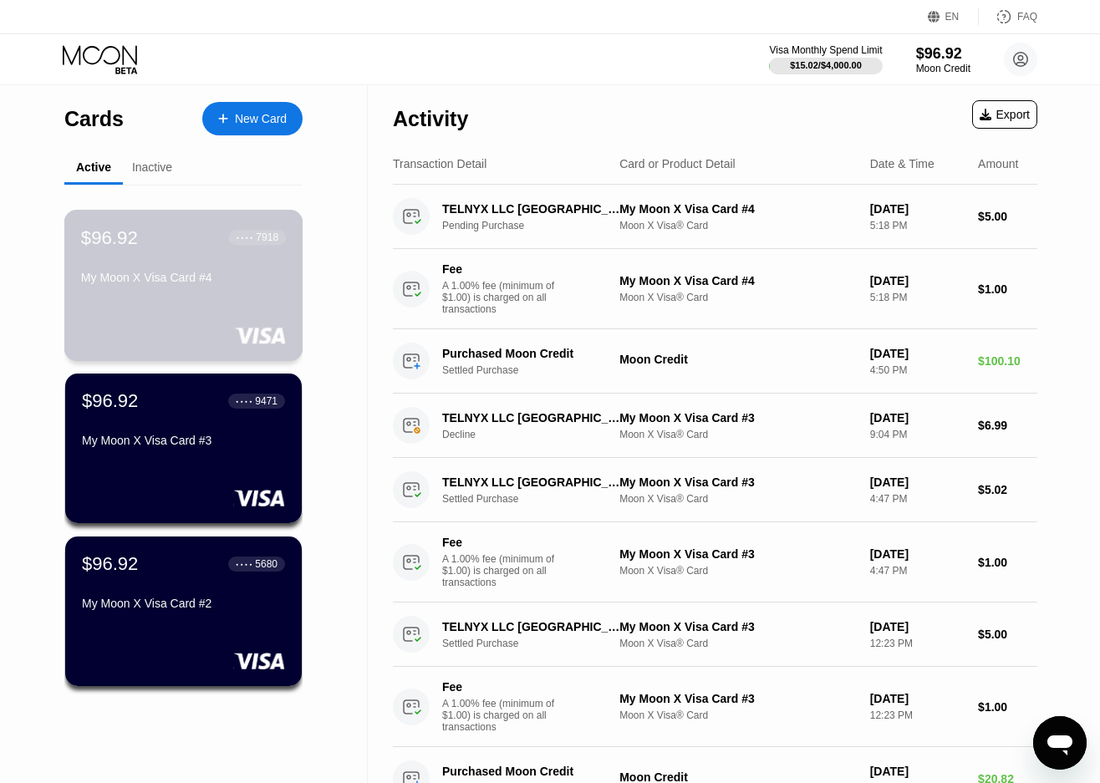
click at [262, 245] on div "● ● ● ● 7918" at bounding box center [258, 237] width 58 height 15
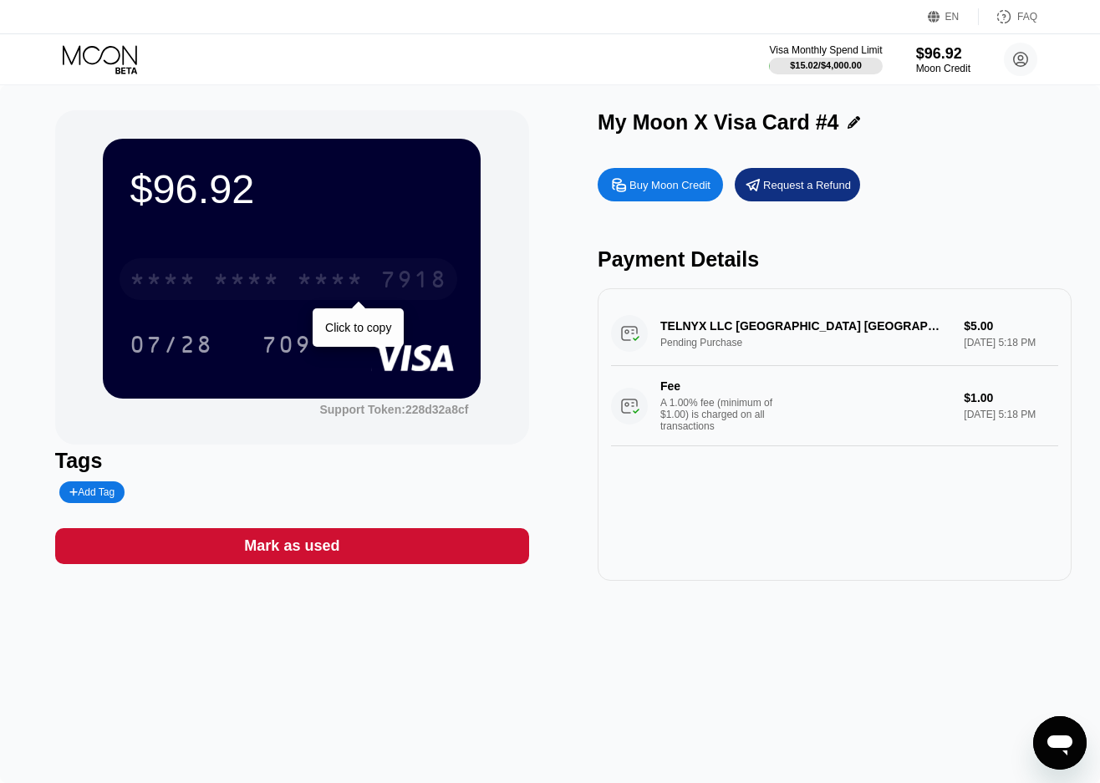
click at [353, 285] on div "* * * *" at bounding box center [330, 281] width 67 height 27
click at [81, 60] on icon at bounding box center [102, 59] width 78 height 29
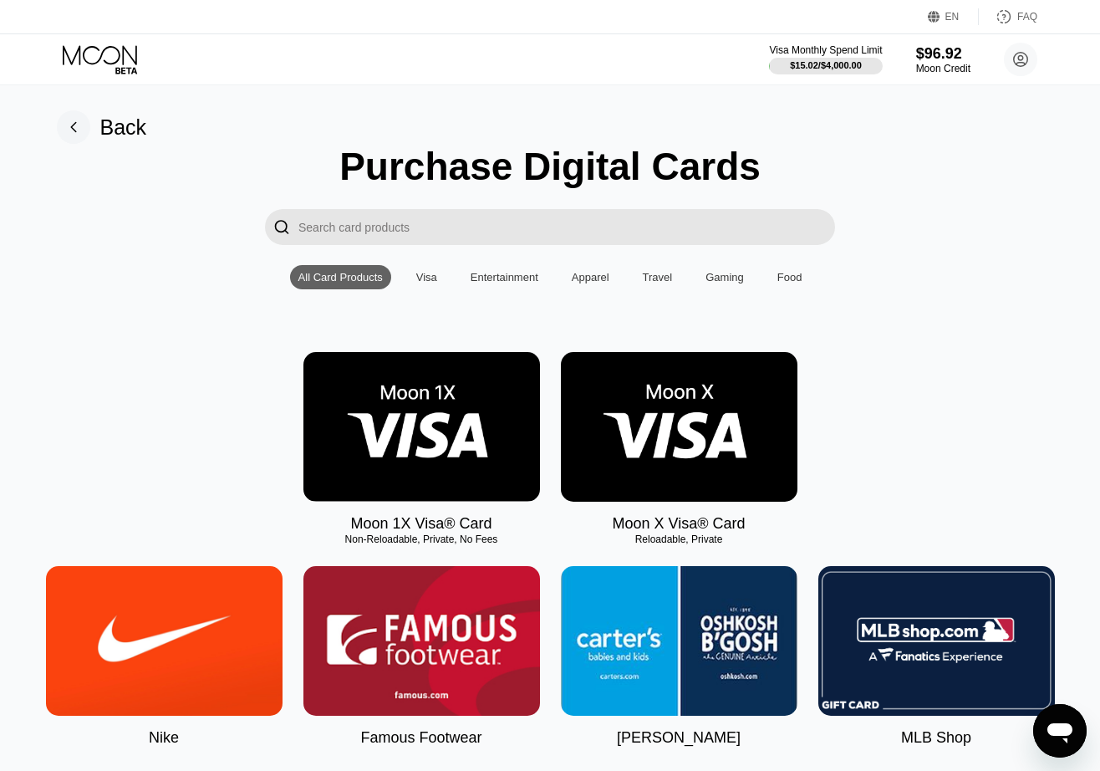
click at [670, 436] on img at bounding box center [679, 427] width 237 height 150
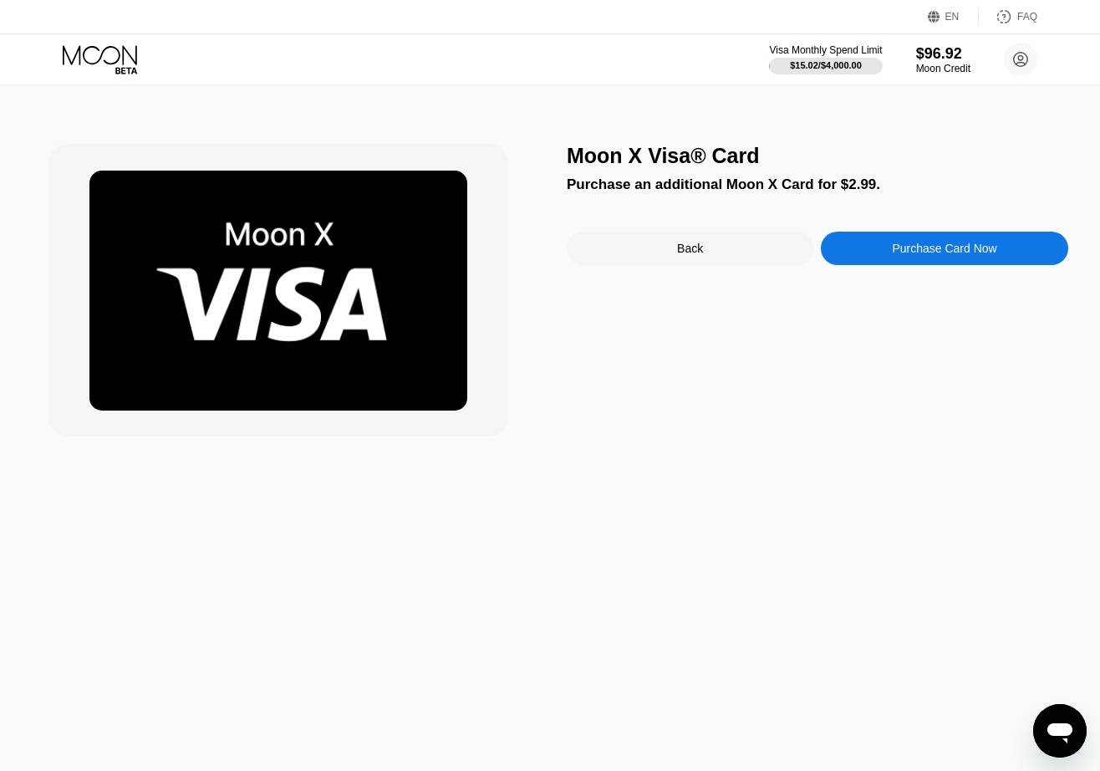
click at [927, 252] on div "Purchase Card Now" at bounding box center [944, 248] width 104 height 13
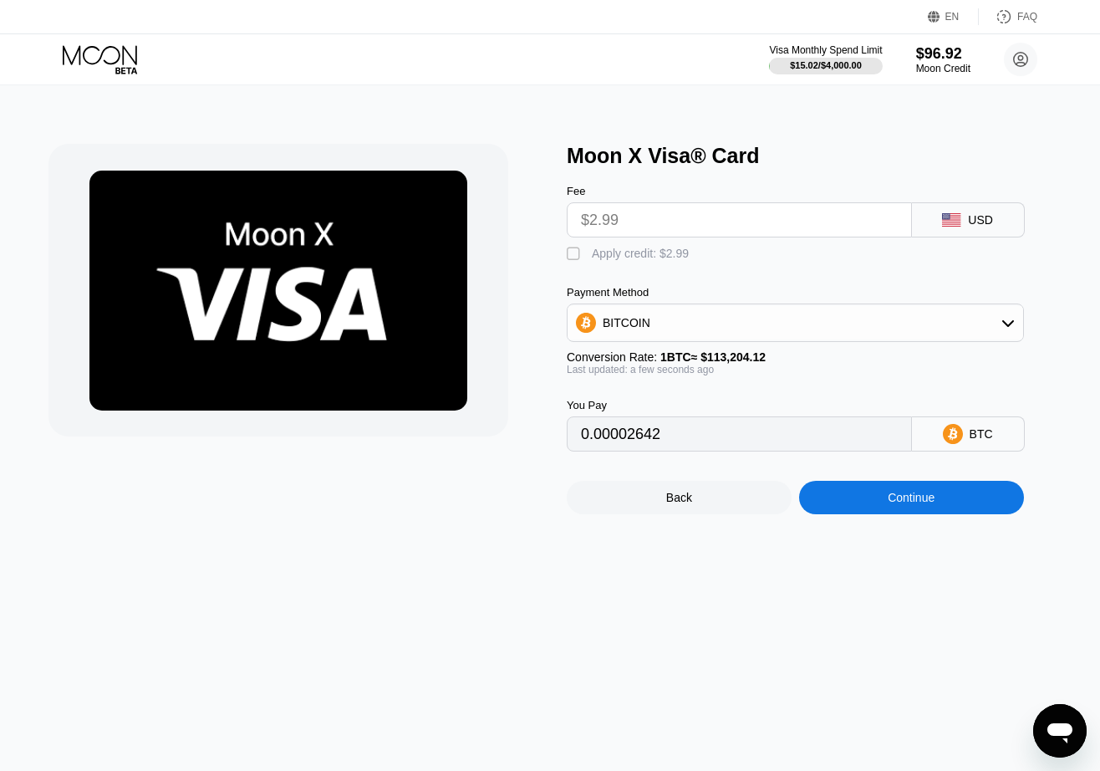
click at [571, 257] on div "" at bounding box center [575, 254] width 17 height 17
type input "0"
click at [921, 504] on div "Continue" at bounding box center [911, 497] width 47 height 13
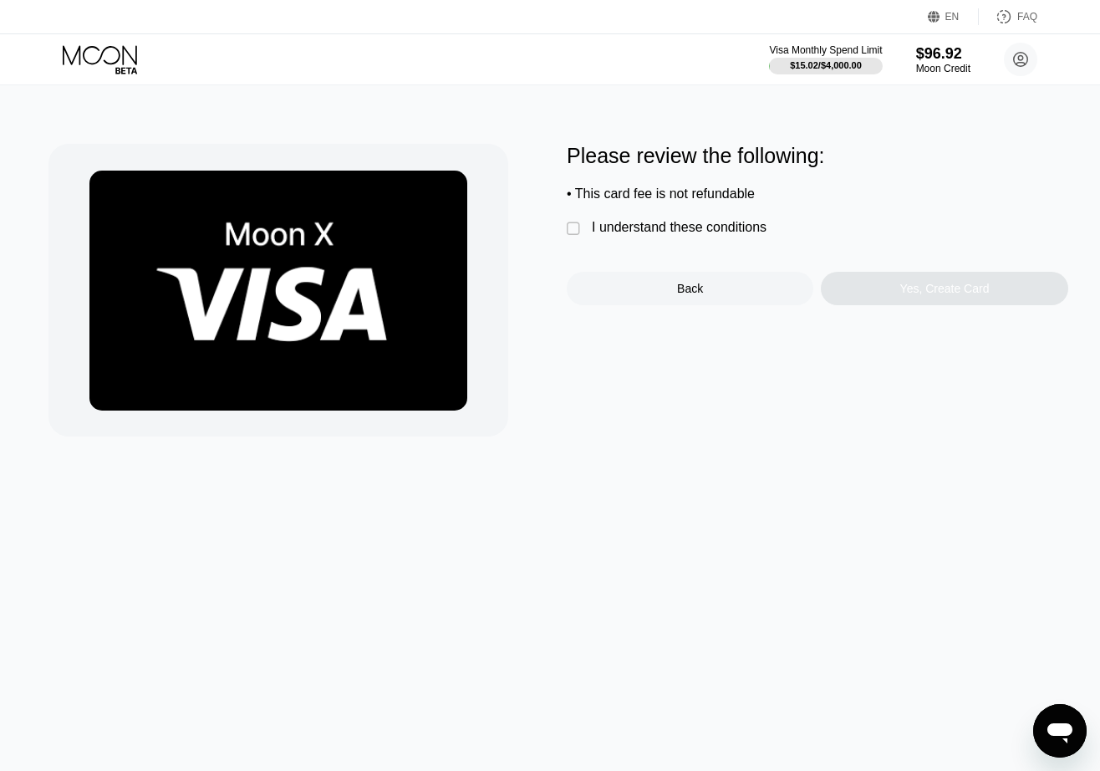
click at [574, 233] on div "" at bounding box center [575, 229] width 17 height 17
click at [925, 295] on div "Yes, Create Card" at bounding box center [944, 288] width 89 height 13
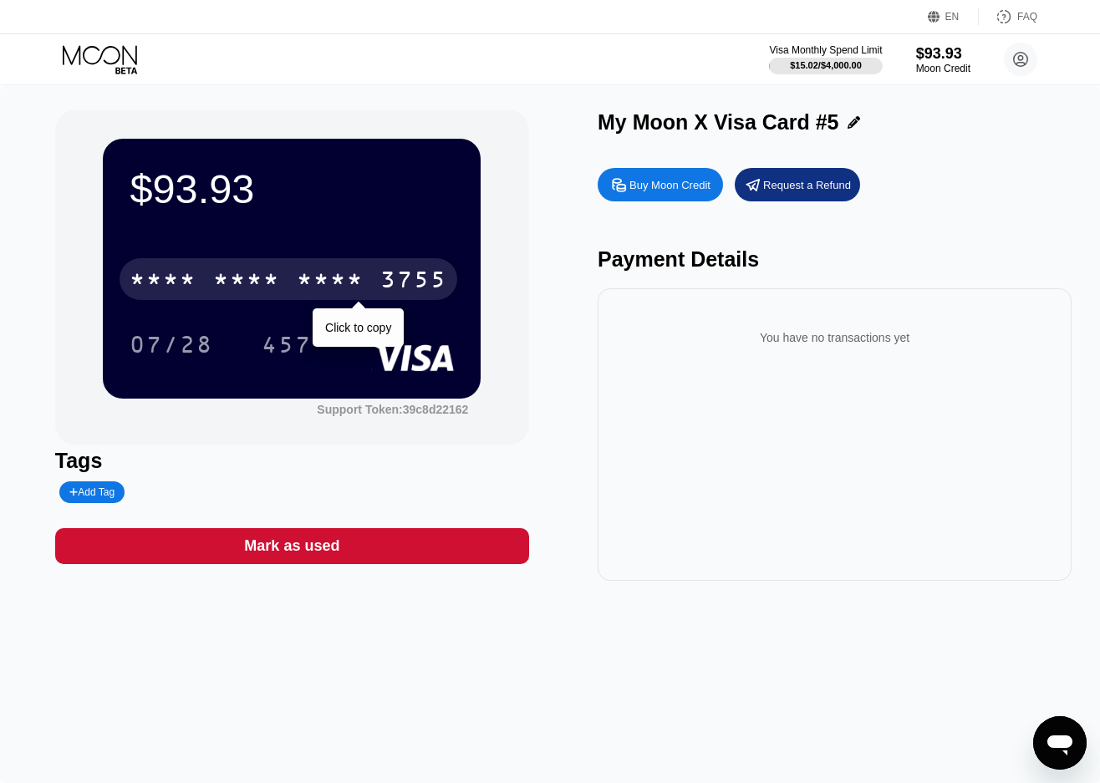
click at [414, 278] on div "3755" at bounding box center [413, 281] width 67 height 27
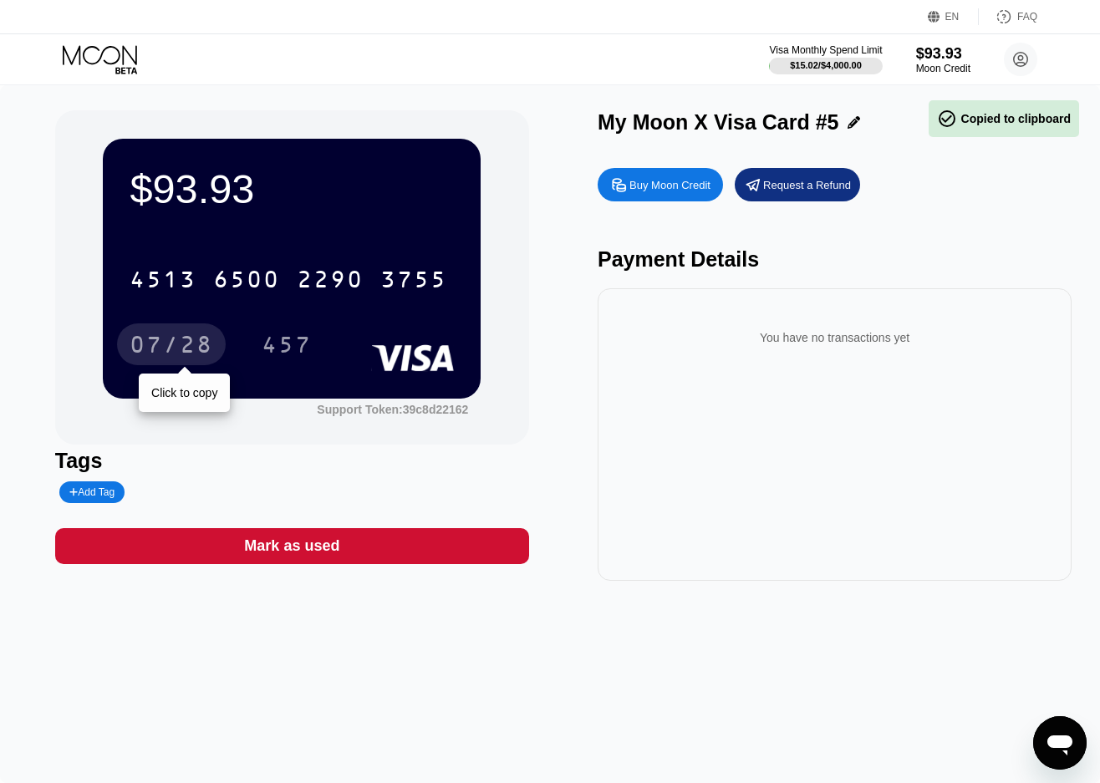
drag, startPoint x: 180, startPoint y: 333, endPoint x: 608, endPoint y: 237, distance: 438.8
click at [180, 333] on div "07/28" at bounding box center [171, 344] width 109 height 42
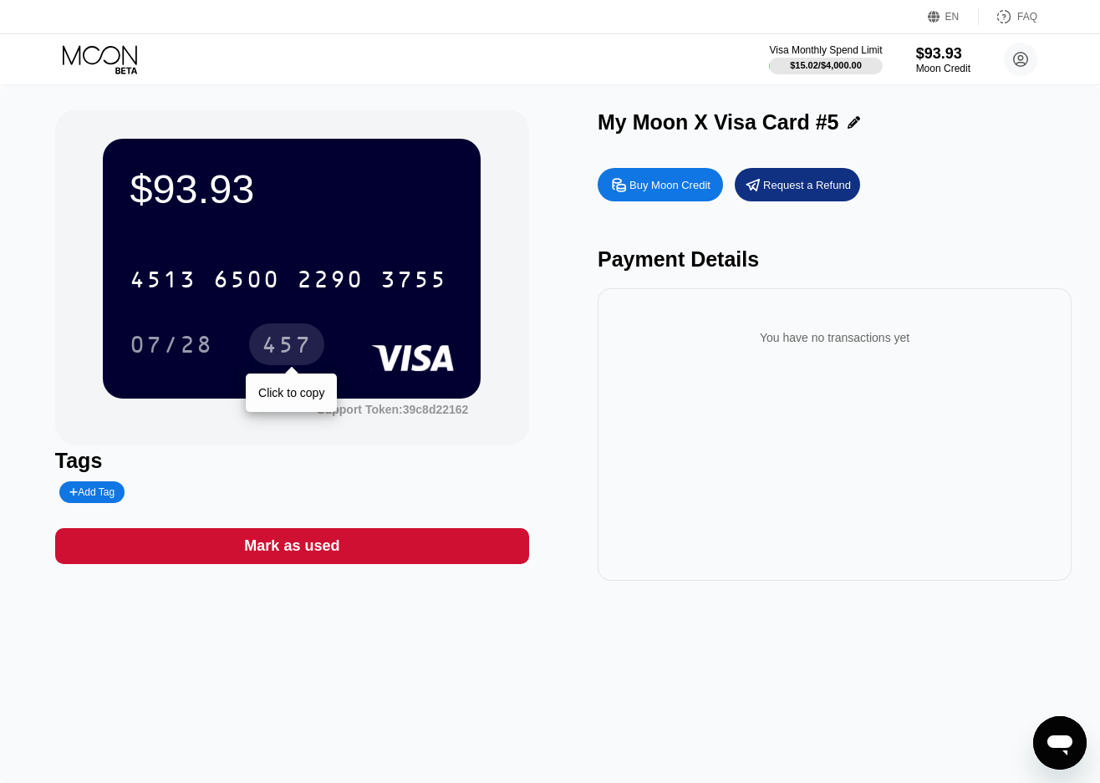
drag, startPoint x: 285, startPoint y: 344, endPoint x: 1111, endPoint y: 151, distance: 847.9
click at [285, 345] on div "457" at bounding box center [287, 346] width 50 height 27
drag, startPoint x: 104, startPoint y: 46, endPoint x: 259, endPoint y: 79, distance: 158.2
click at [104, 46] on icon at bounding box center [102, 59] width 78 height 29
